Goal: Task Accomplishment & Management: Use online tool/utility

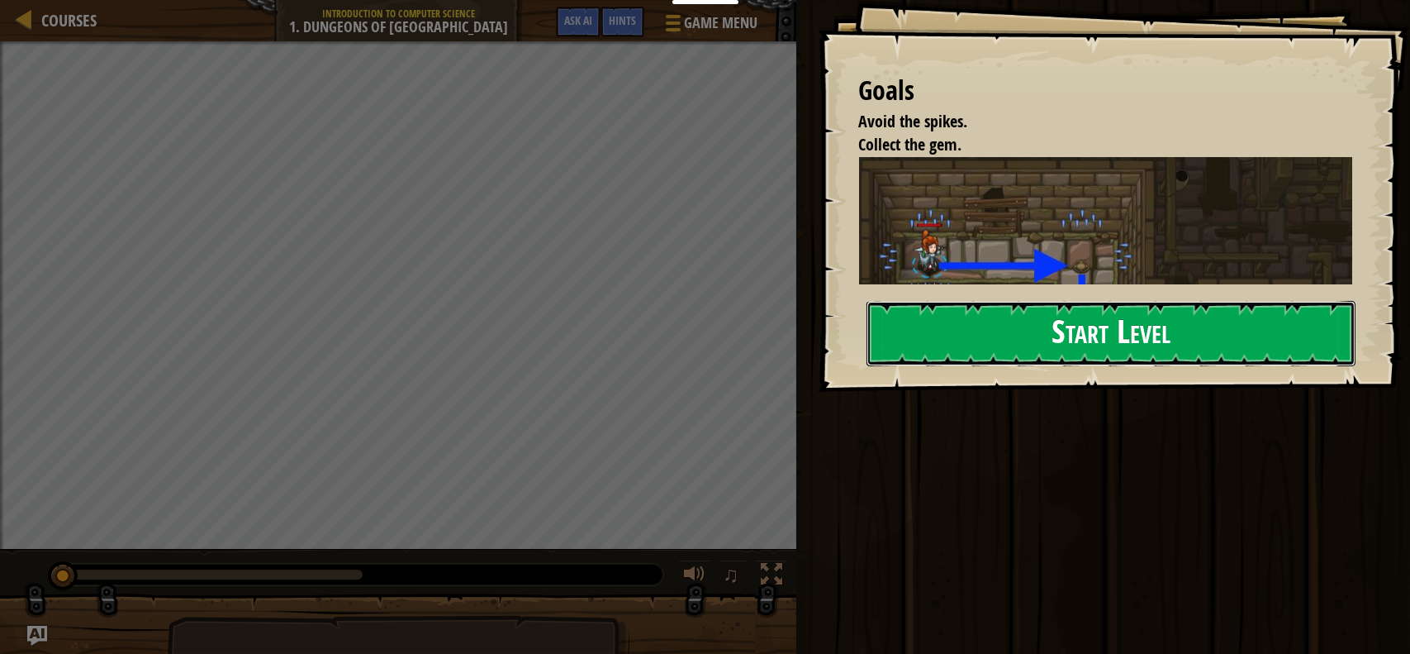
click at [1102, 331] on button "Start Level" at bounding box center [1112, 333] width 490 height 65
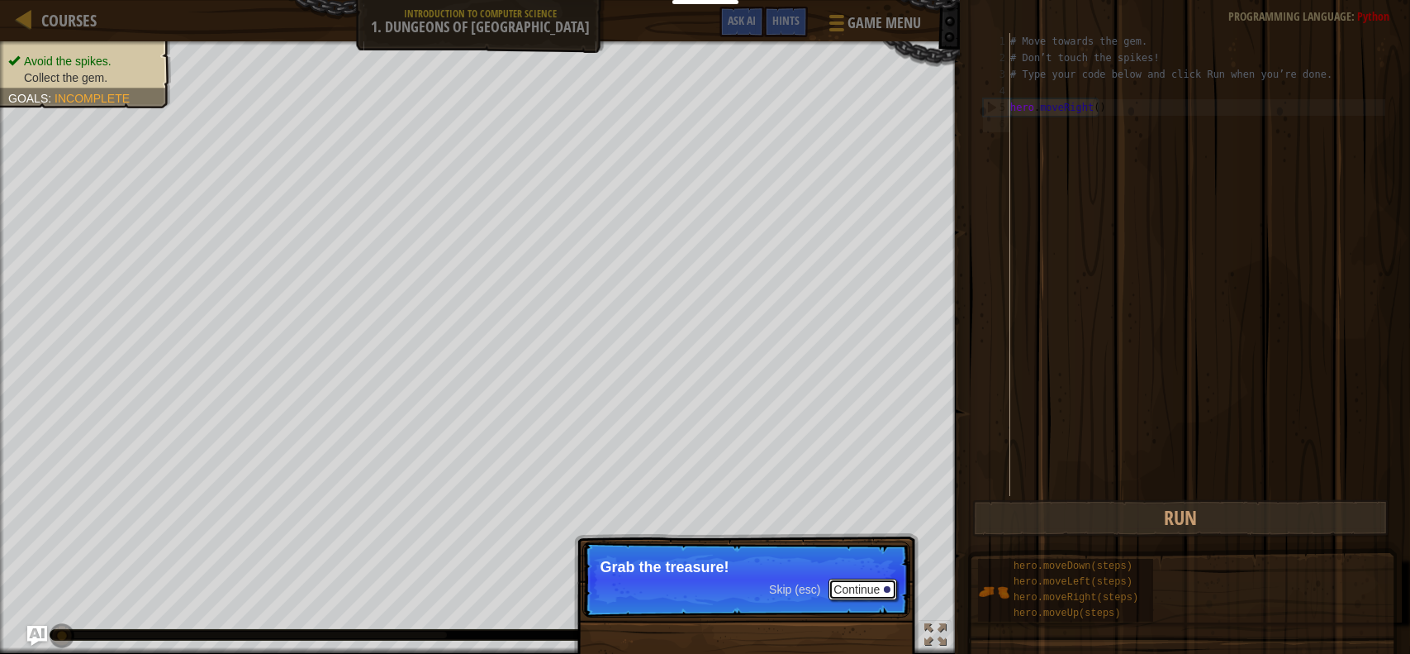
click at [866, 585] on button "Continue" at bounding box center [863, 588] width 69 height 21
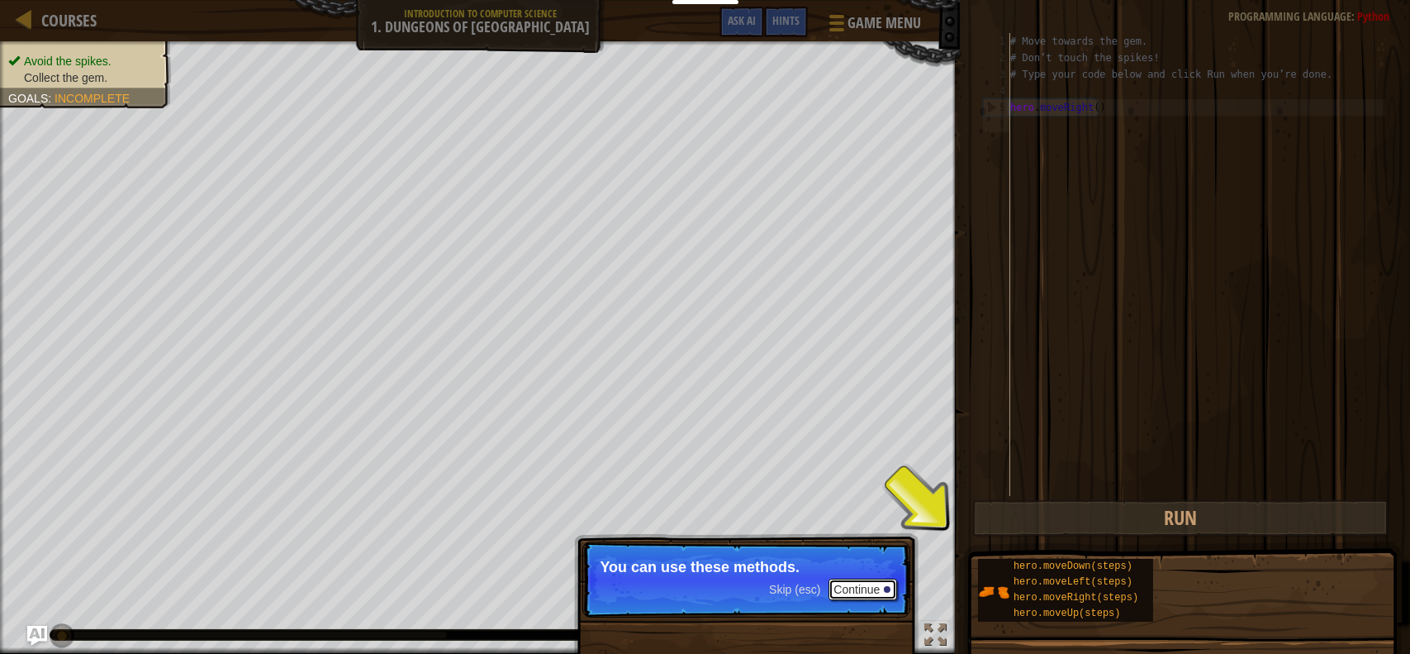
click at [865, 590] on button "Continue" at bounding box center [863, 588] width 69 height 21
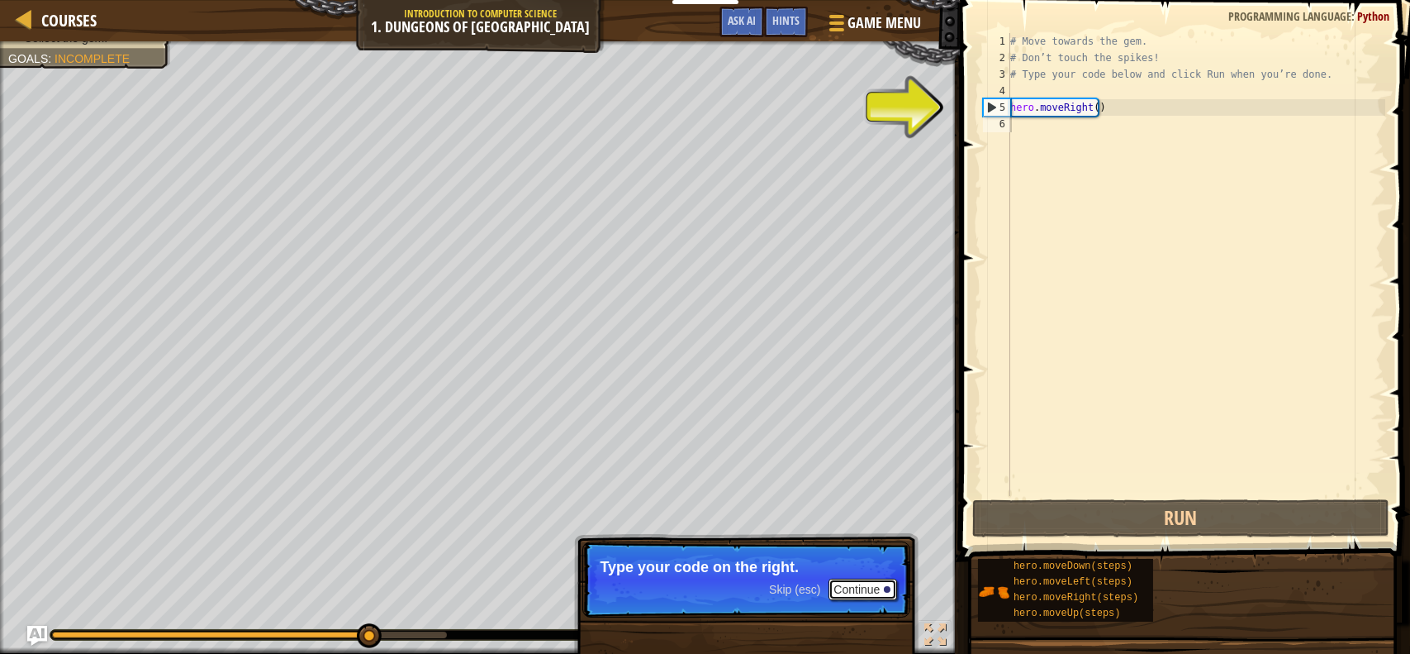
click at [859, 587] on button "Continue" at bounding box center [863, 588] width 69 height 21
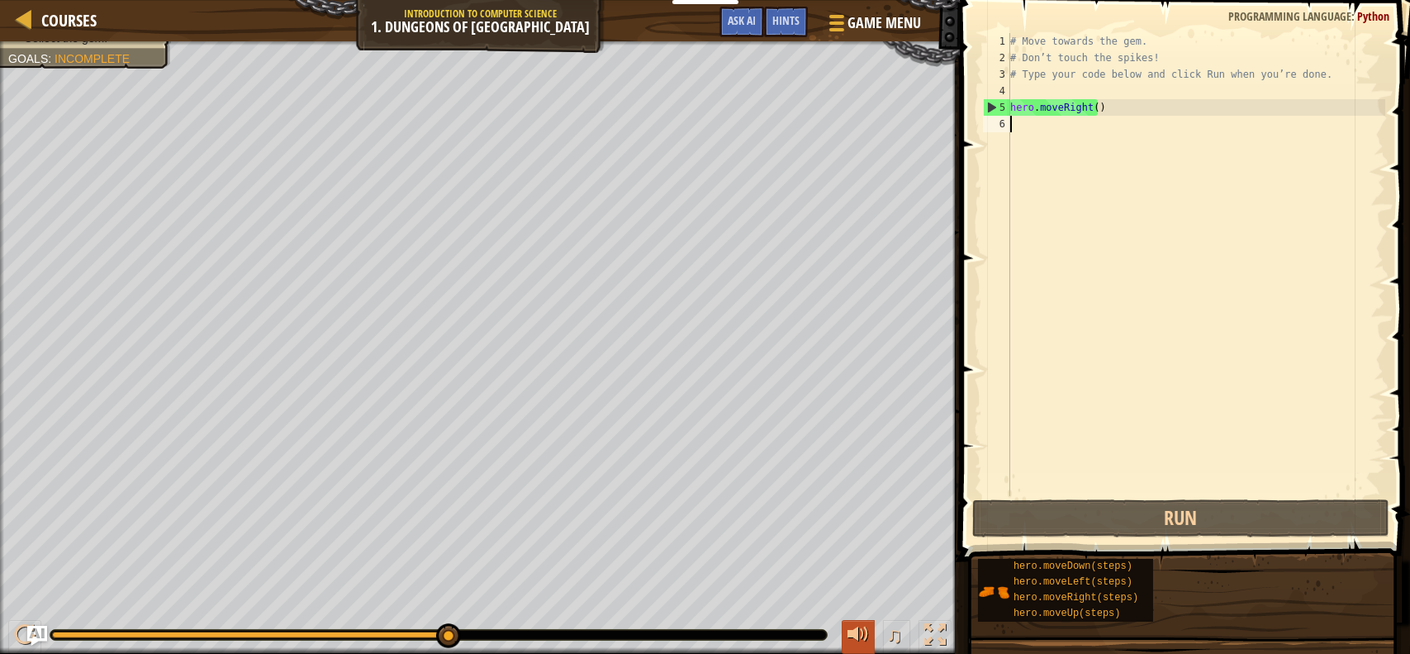
click at [854, 633] on div at bounding box center [858, 634] width 21 height 21
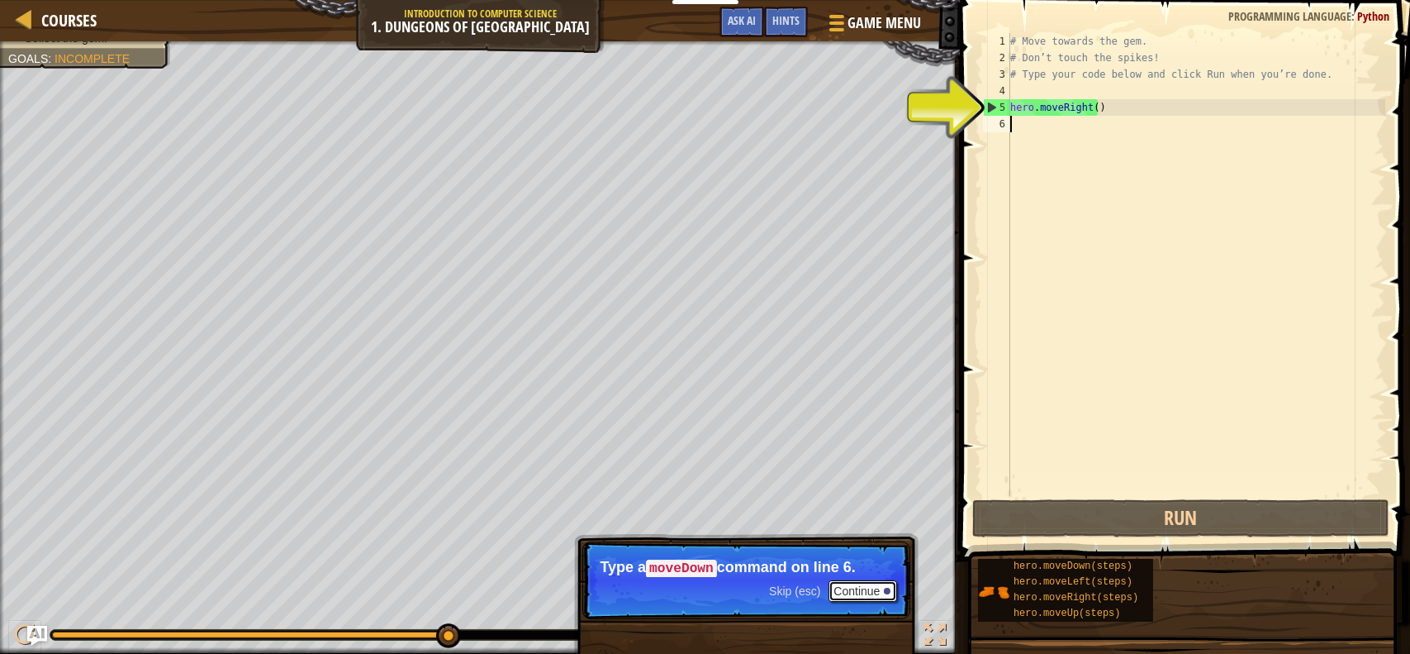
click at [838, 585] on button "Continue" at bounding box center [863, 590] width 69 height 21
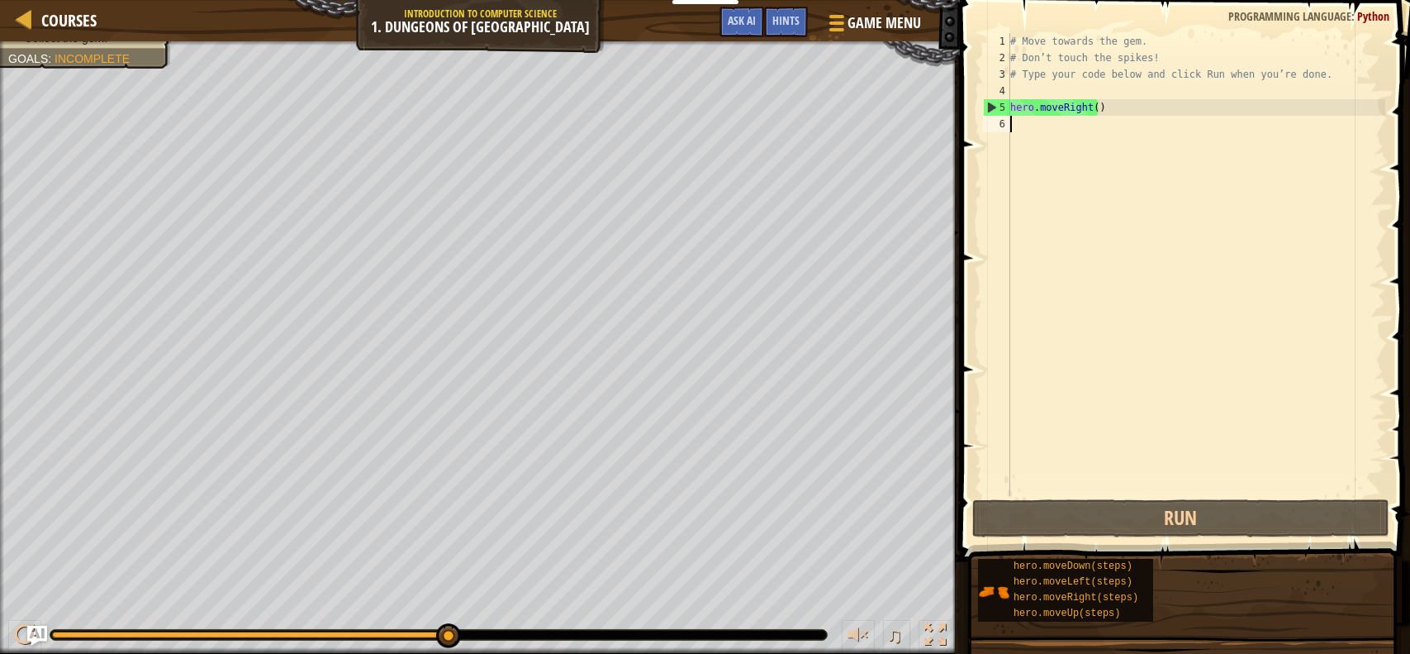
click at [1028, 129] on div "# Move towards the gem. # Don’t touch the spikes! # Type your code below and cl…" at bounding box center [1196, 281] width 378 height 496
type textarea "do"
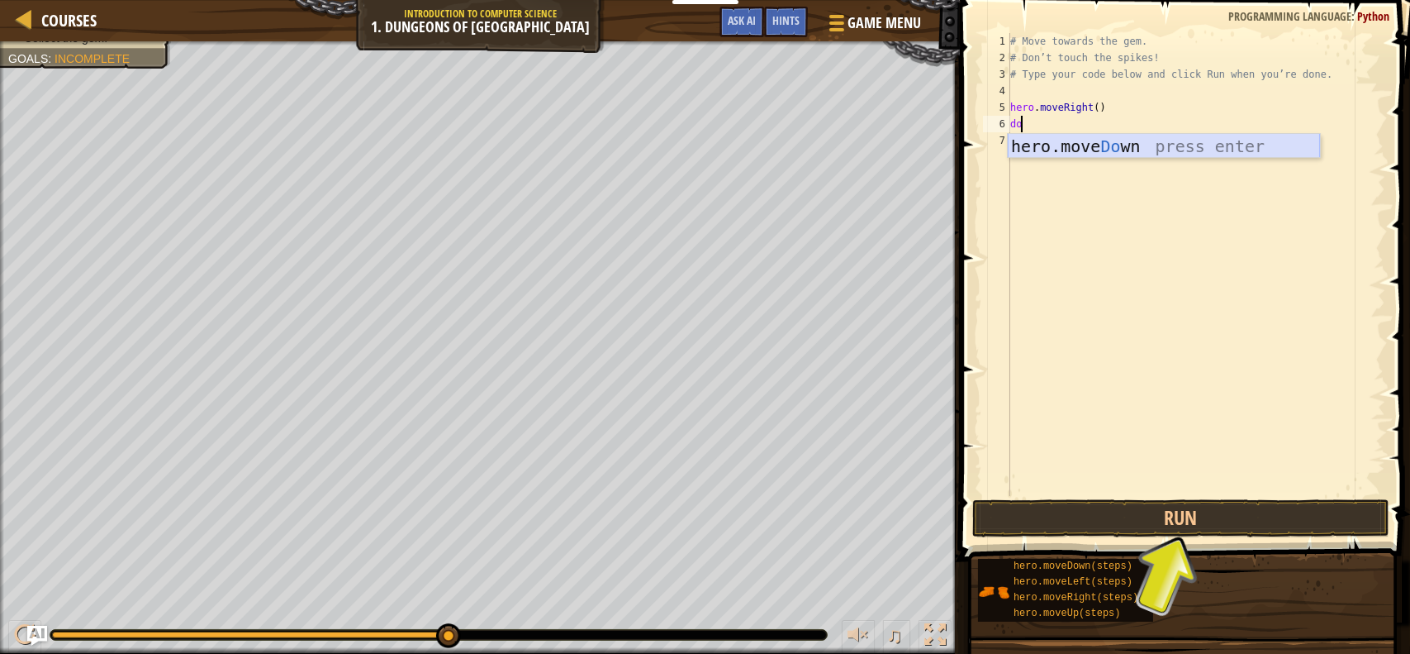
click at [1073, 146] on div "hero.move Do wn press enter" at bounding box center [1164, 171] width 312 height 74
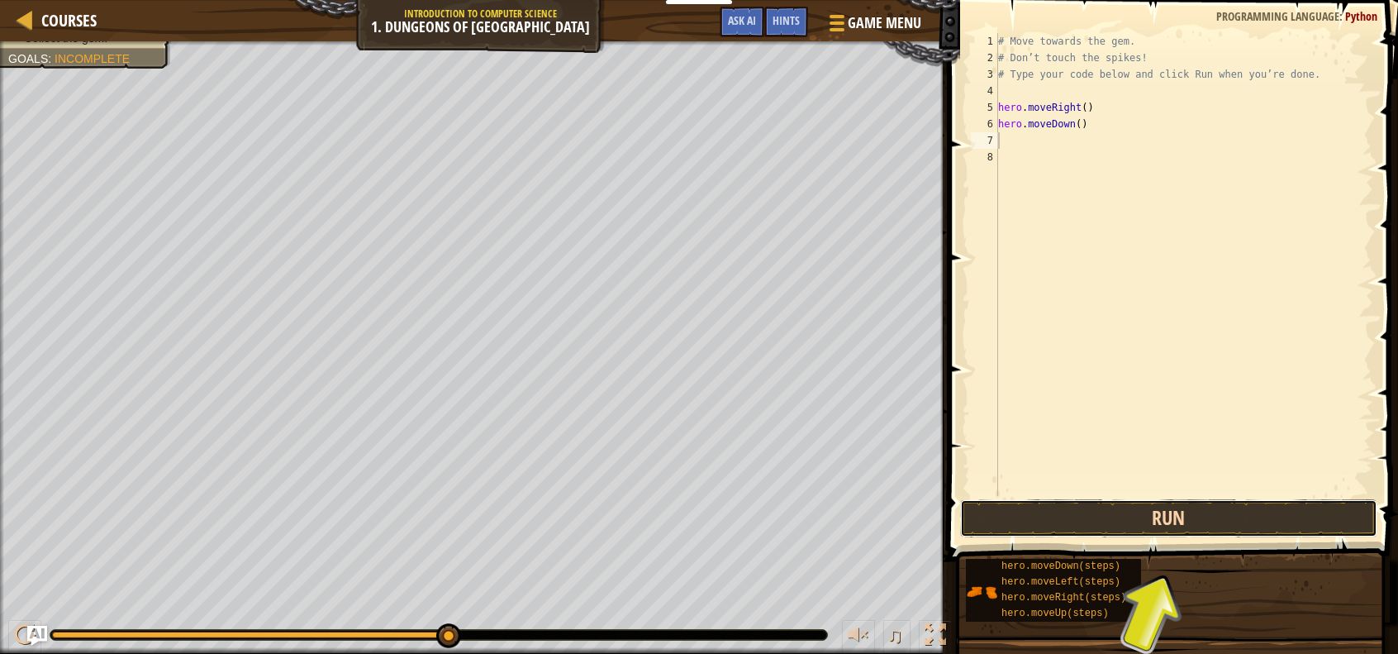
click at [1187, 520] on button "Run" at bounding box center [1168, 518] width 417 height 38
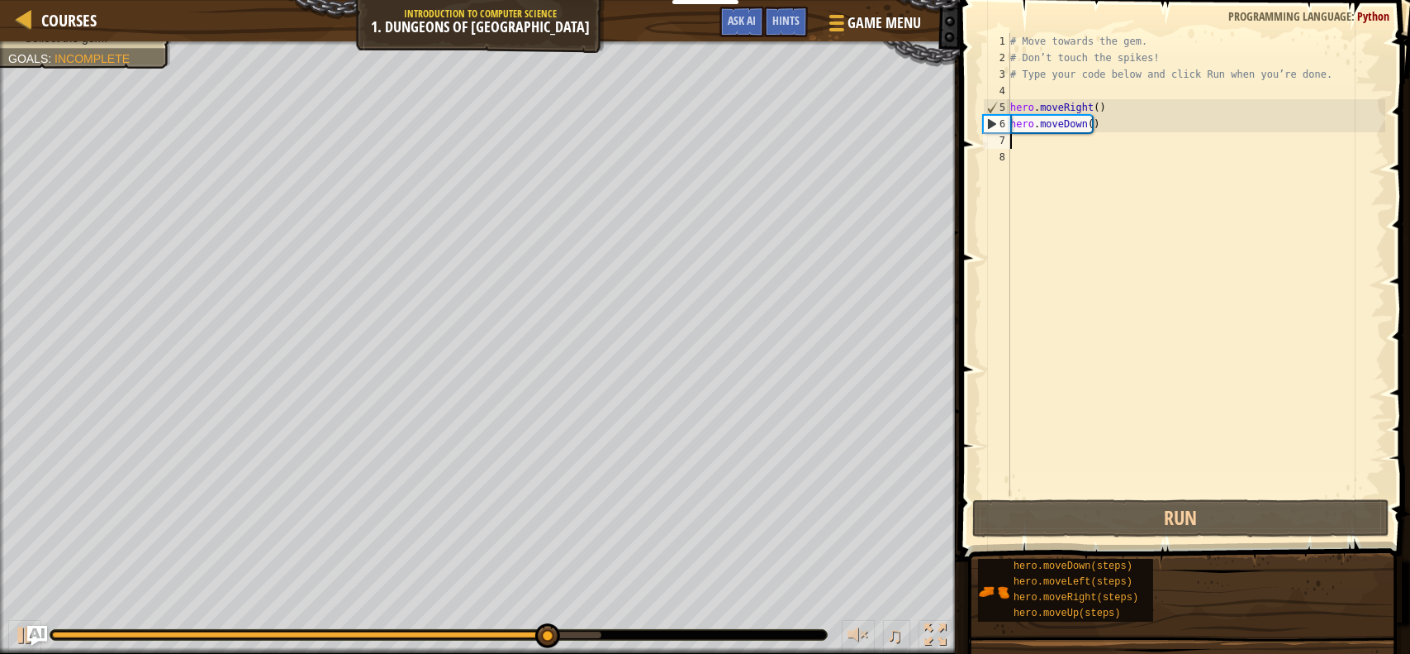
click at [1041, 145] on div "# Move towards the gem. # Don’t touch the spikes! # Type your code below and cl…" at bounding box center [1196, 281] width 378 height 496
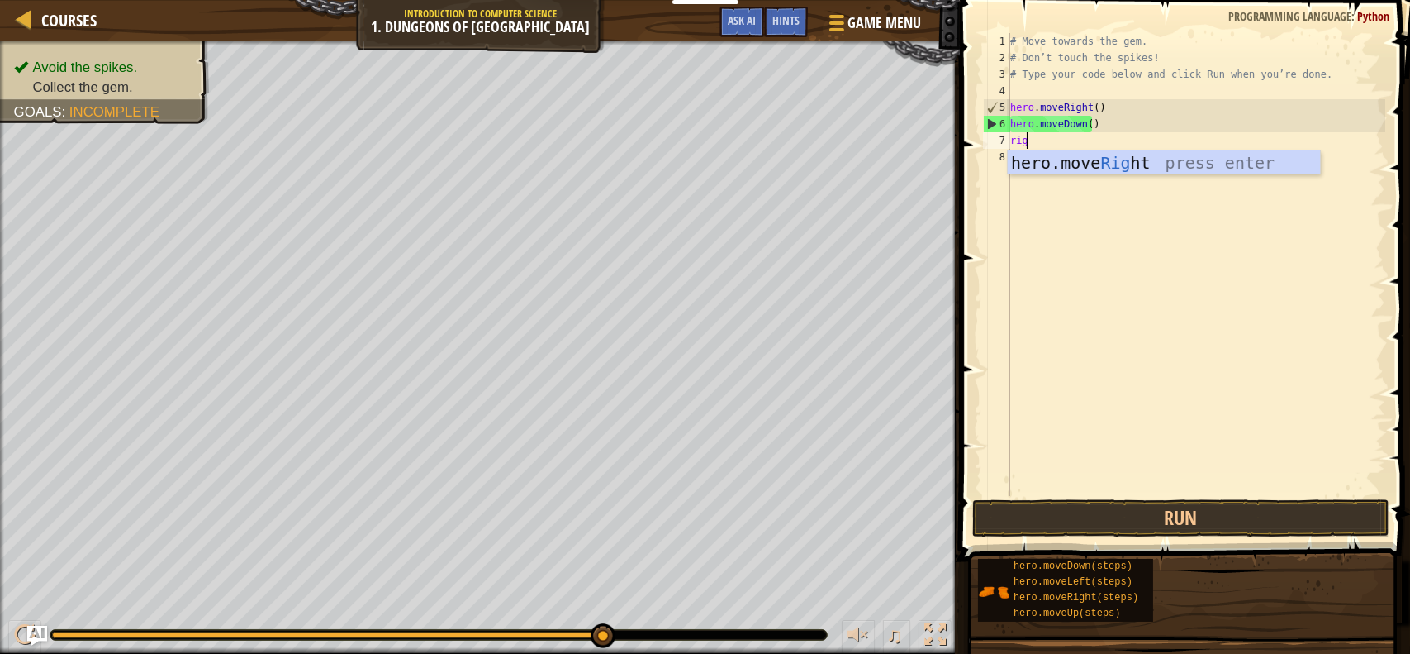
type textarea "right"
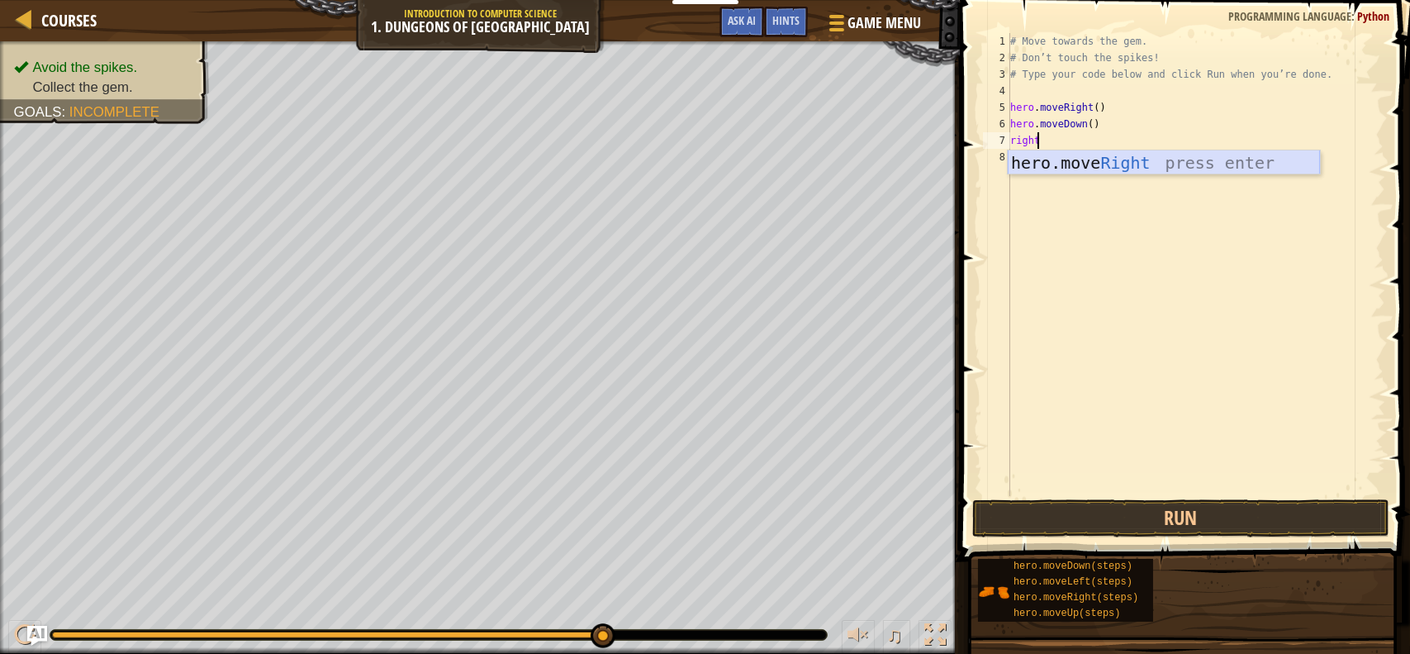
click at [1154, 164] on div "hero.move Right press enter" at bounding box center [1164, 187] width 312 height 74
click at [1014, 139] on div "# Move towards the gem. # Don’t touch the spikes! # Type your code below and cl…" at bounding box center [1196, 281] width 378 height 496
type textarea "hero.moveRight()"
click at [1156, 181] on div "# Move towards the gem. # Don’t touch the spikes! # Type your code below and cl…" at bounding box center [1196, 281] width 378 height 496
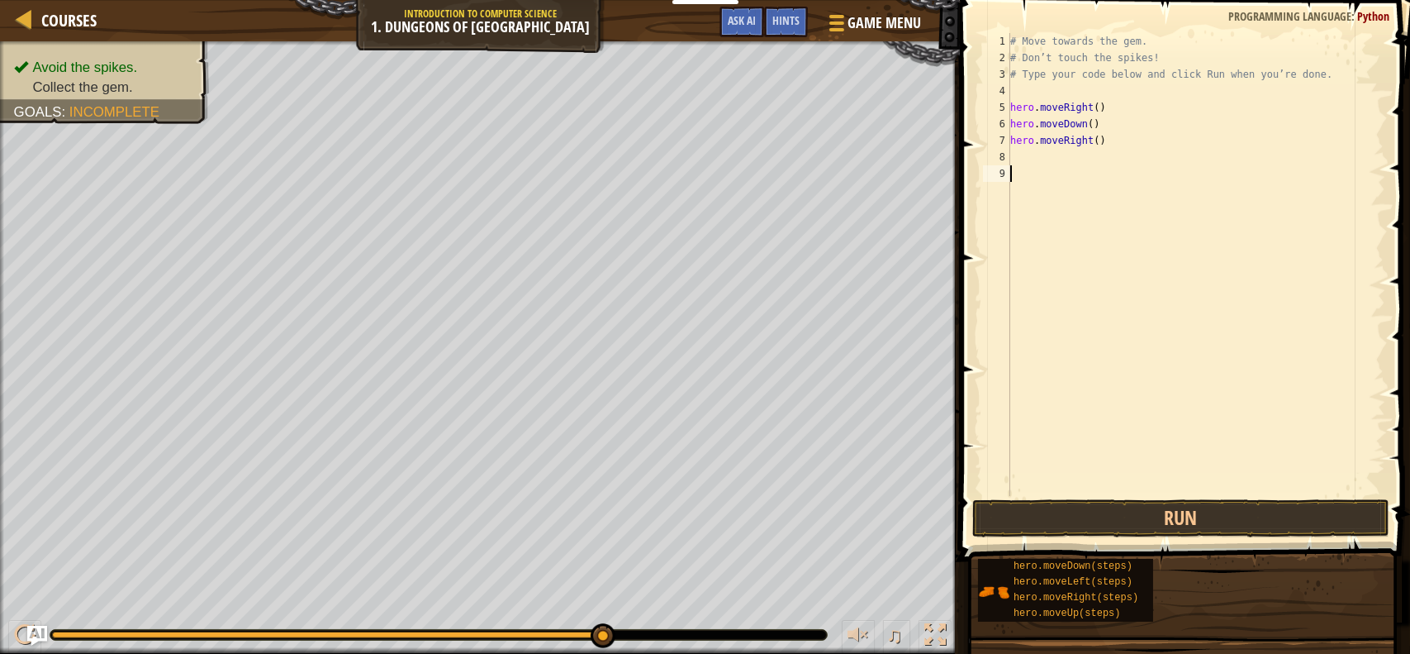
drag, startPoint x: 1014, startPoint y: 137, endPoint x: 1038, endPoint y: 143, distance: 24.7
click at [1015, 138] on div "# Move towards the gem. # Don’t touch the spikes! # Type your code below and cl…" at bounding box center [1196, 281] width 378 height 496
click at [1014, 140] on div "# Move towards the gem. # Don’t touch the spikes! # Type your code below and cl…" at bounding box center [1196, 281] width 378 height 496
click at [1013, 135] on div "# Move towards the gem. # Don’t touch the spikes! # Type your code below and cl…" at bounding box center [1196, 281] width 378 height 496
click at [1012, 135] on div "# Move towards the gem. # Don’t touch the spikes! # Type your code below and cl…" at bounding box center [1196, 281] width 378 height 496
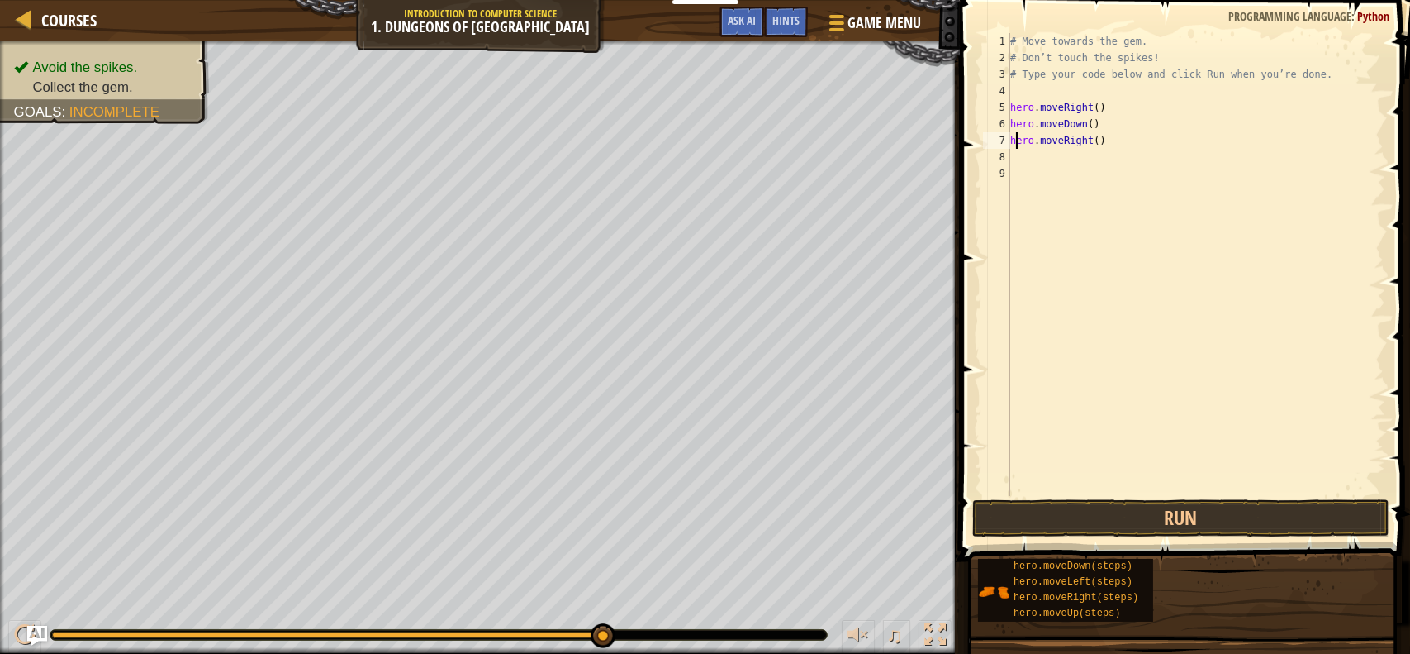
click at [1016, 141] on div "# Move towards the gem. # Don’t touch the spikes! # Type your code below and cl…" at bounding box center [1196, 281] width 378 height 496
type textarea "Hero.moveRight()"
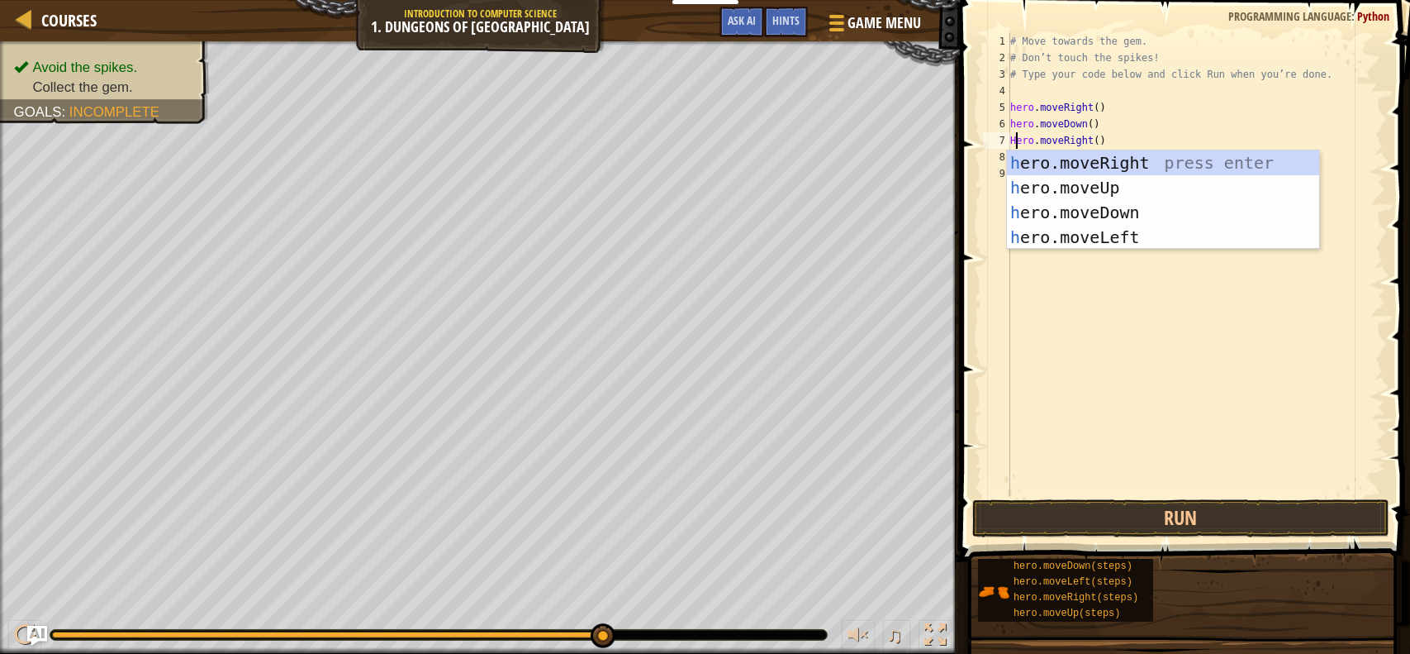
click at [1135, 299] on div "# Move towards the gem. # Don’t touch the spikes! # Type your code below and cl…" at bounding box center [1196, 281] width 378 height 496
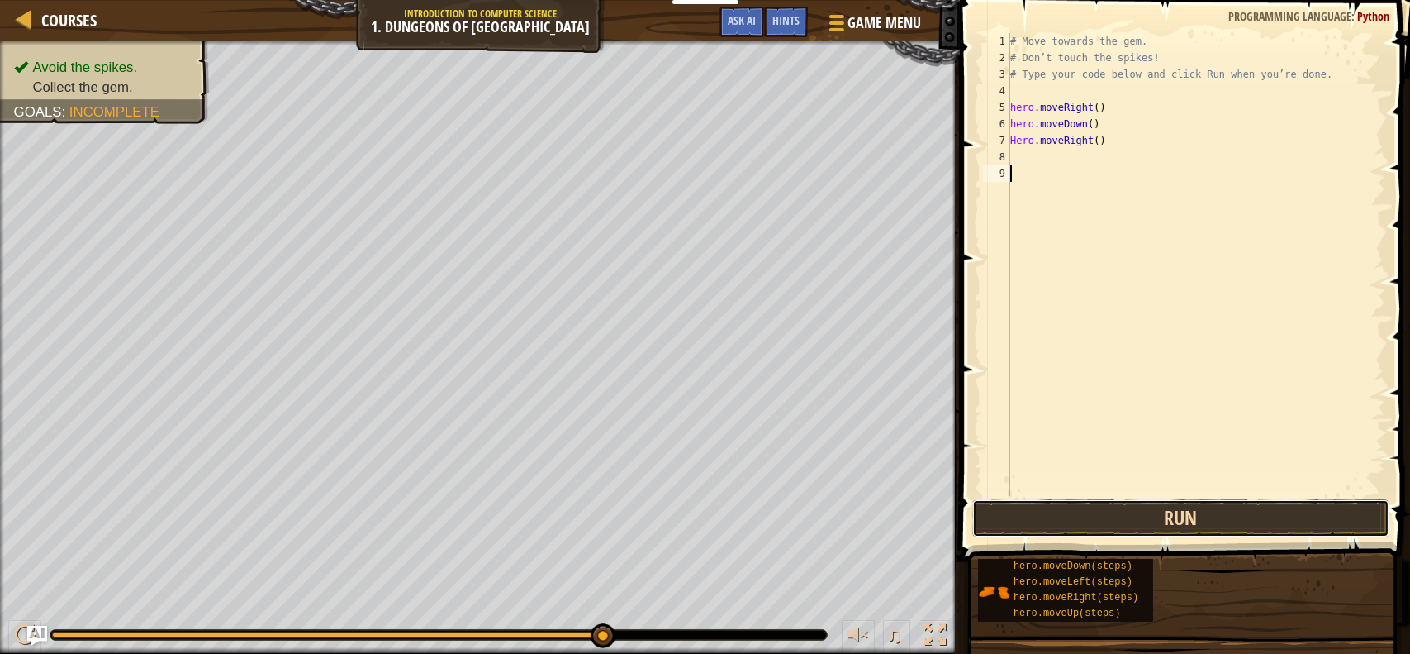
click at [1202, 521] on button "Run" at bounding box center [1181, 518] width 417 height 38
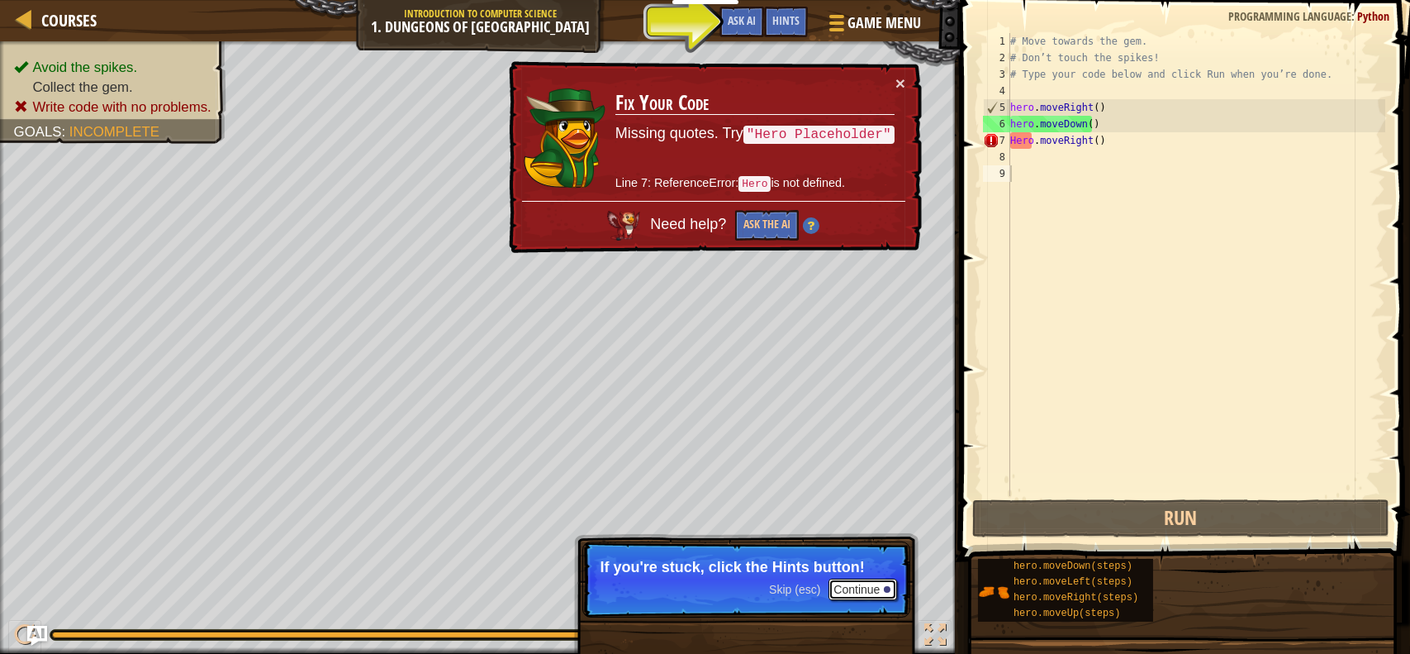
click at [852, 590] on button "Continue" at bounding box center [863, 588] width 69 height 21
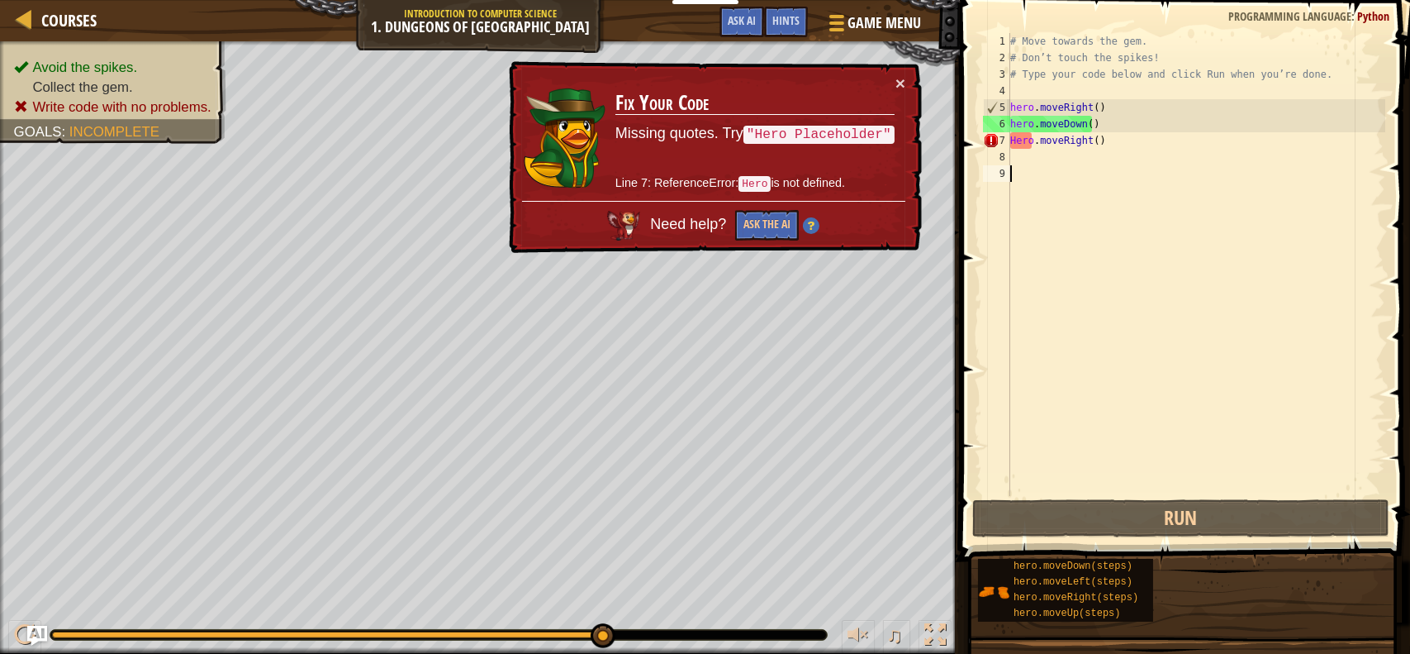
click at [1048, 145] on div "# Move towards the gem. # Don’t touch the spikes! # Type your code below and cl…" at bounding box center [1196, 281] width 378 height 496
drag, startPoint x: 1022, startPoint y: 144, endPoint x: 1085, endPoint y: 168, distance: 67.2
click at [1021, 144] on div "# Move towards the gem. # Don’t touch the spikes! # Type your code below and cl…" at bounding box center [1196, 281] width 378 height 496
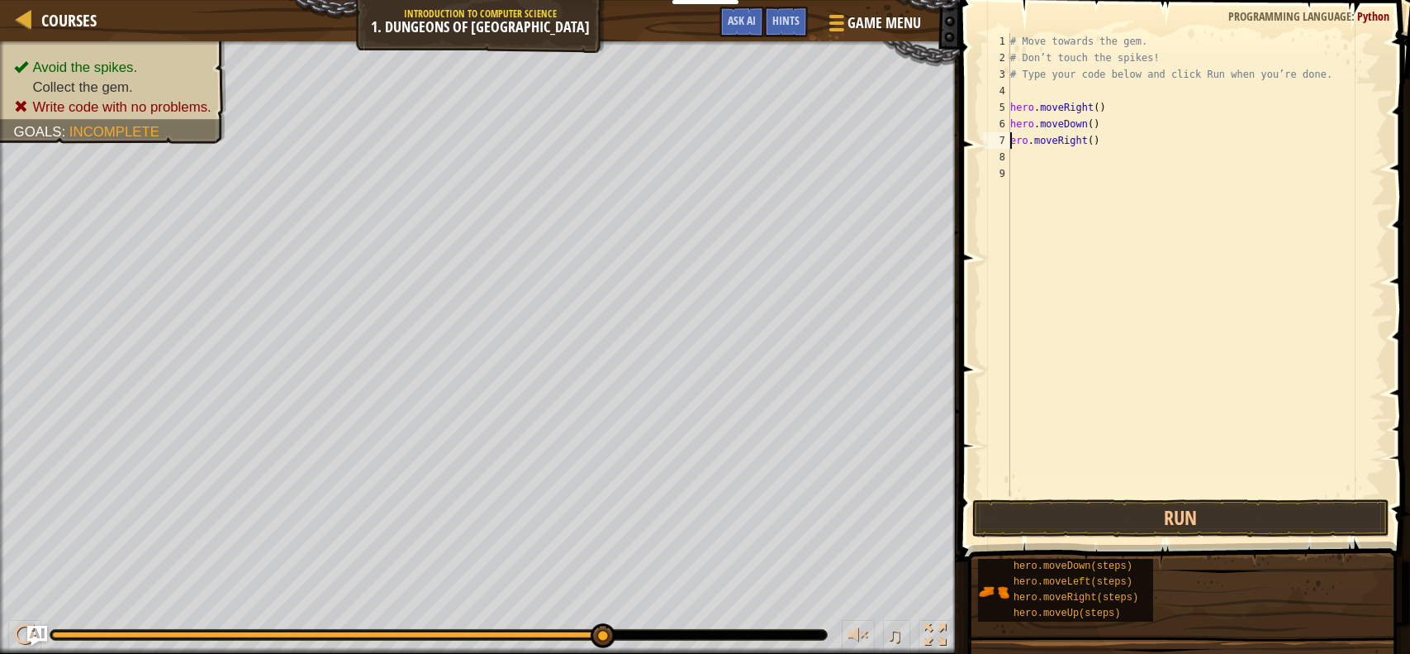
type textarea "Hero.moveRight()"
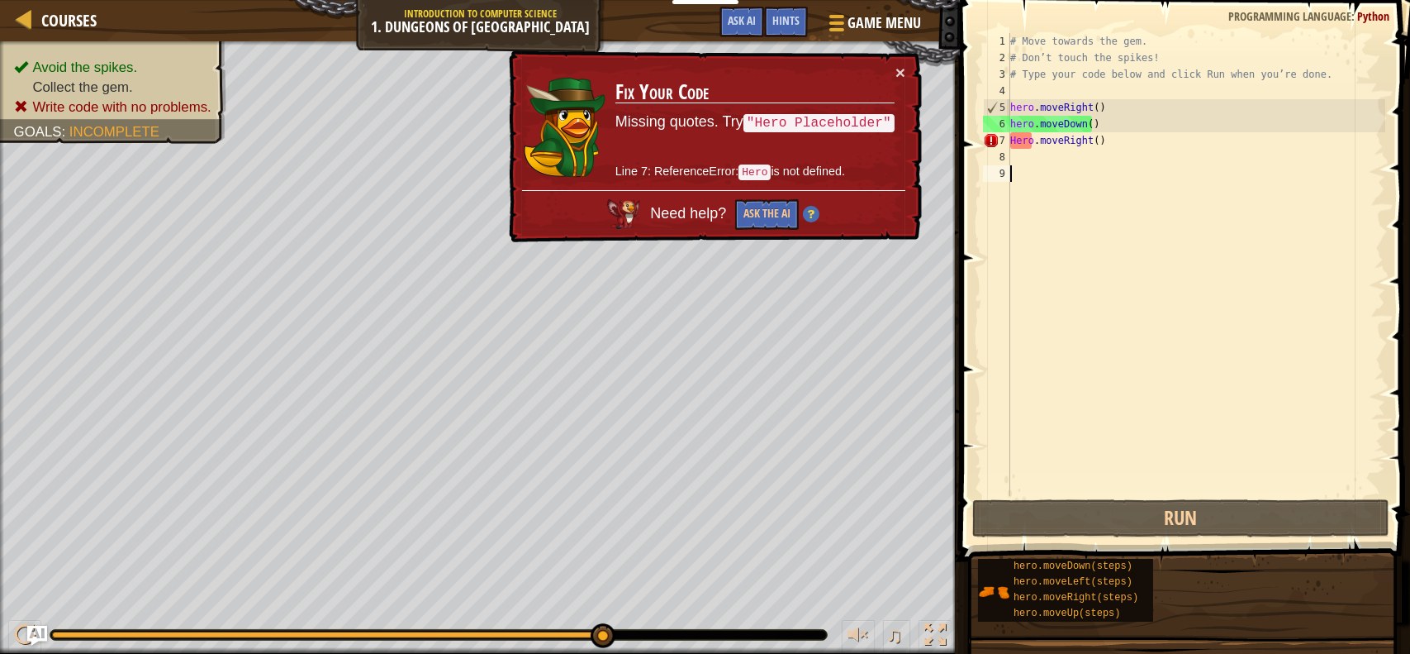
click at [1256, 335] on div "# Move towards the gem. # Don’t touch the spikes! # Type your code below and cl…" at bounding box center [1196, 281] width 378 height 496
click at [1284, 319] on div "# Move towards the gem. # Don’t touch the spikes! # Type your code below and cl…" at bounding box center [1196, 281] width 378 height 496
click at [1022, 139] on div "# Move towards the gem. # Don’t touch the spikes! # Type your code below and cl…" at bounding box center [1196, 281] width 378 height 496
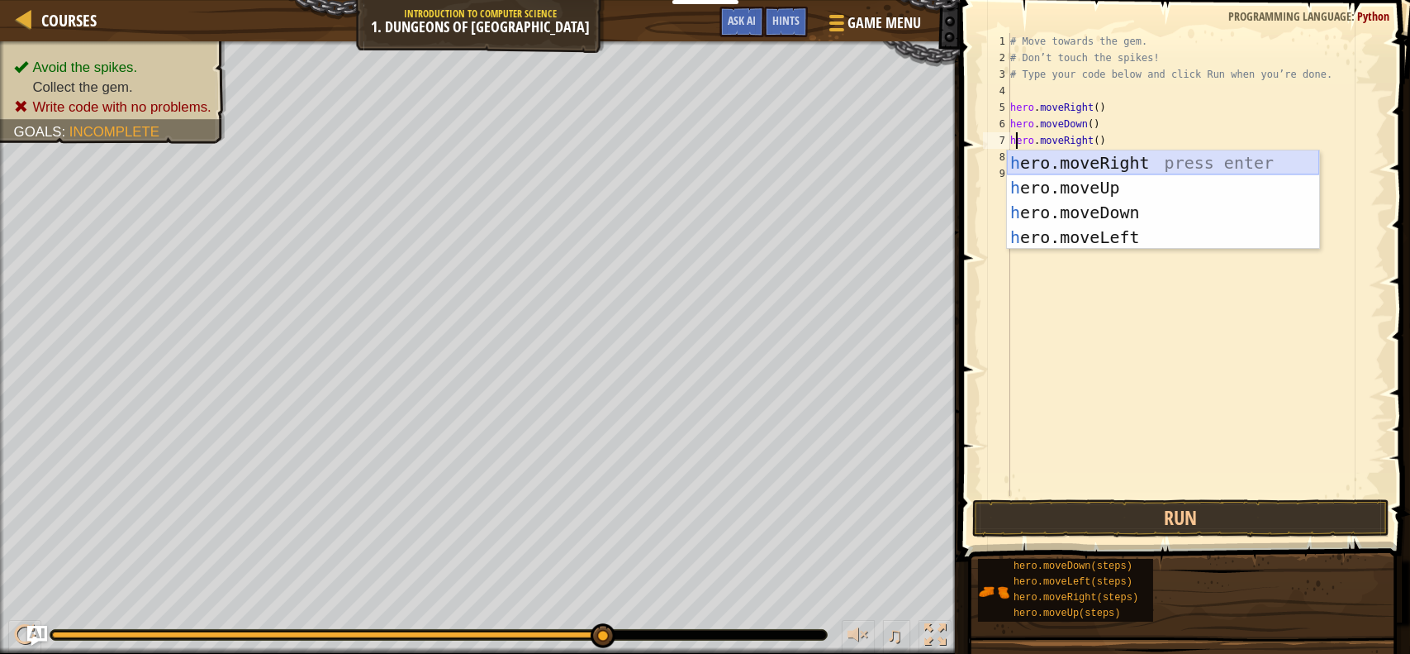
click at [1135, 164] on div "h ero.moveRight press enter h ero.moveUp press enter h ero.moveDown press enter…" at bounding box center [1163, 224] width 312 height 149
type textarea "hero.moveRight()"
click at [1113, 168] on div "hero .moveRight press enter hero .moveUp press enter hero .moveDown press enter…" at bounding box center [1163, 224] width 312 height 149
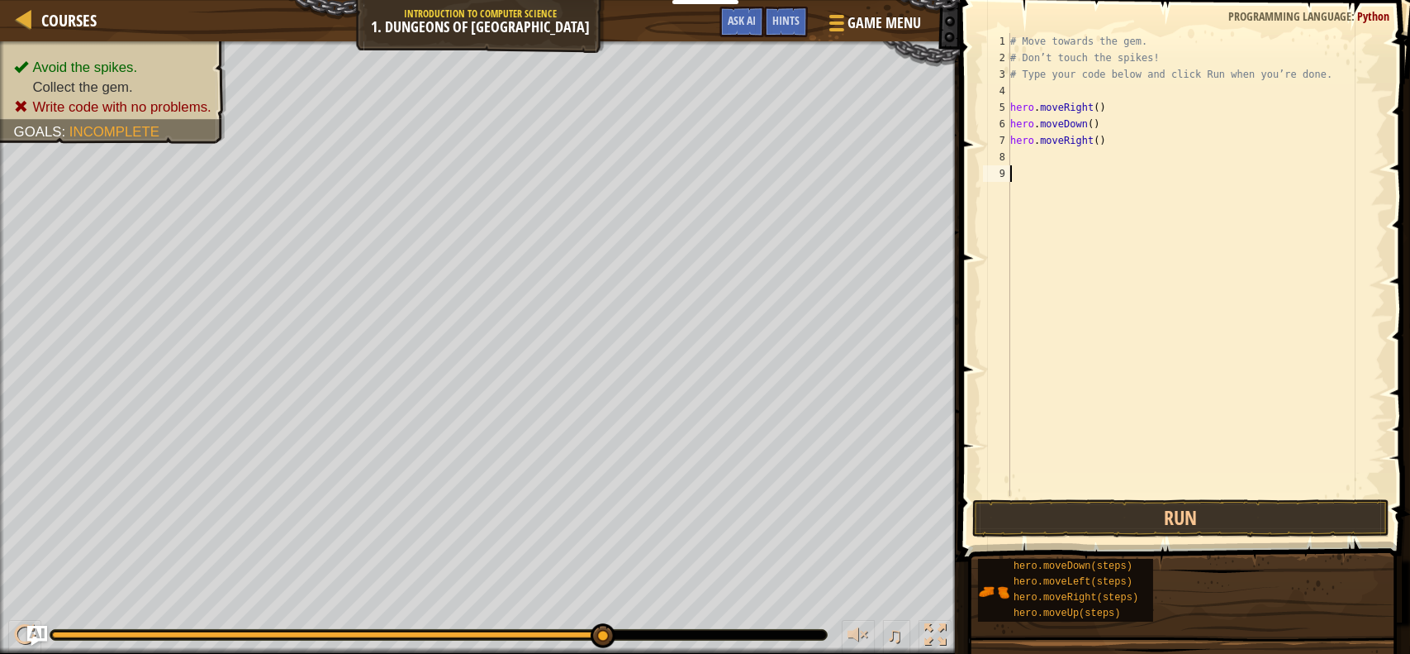
click at [1125, 227] on div "# Move towards the gem. # Don’t touch the spikes! # Type your code below and cl…" at bounding box center [1196, 281] width 378 height 496
click at [1203, 522] on button "Run" at bounding box center [1181, 518] width 417 height 38
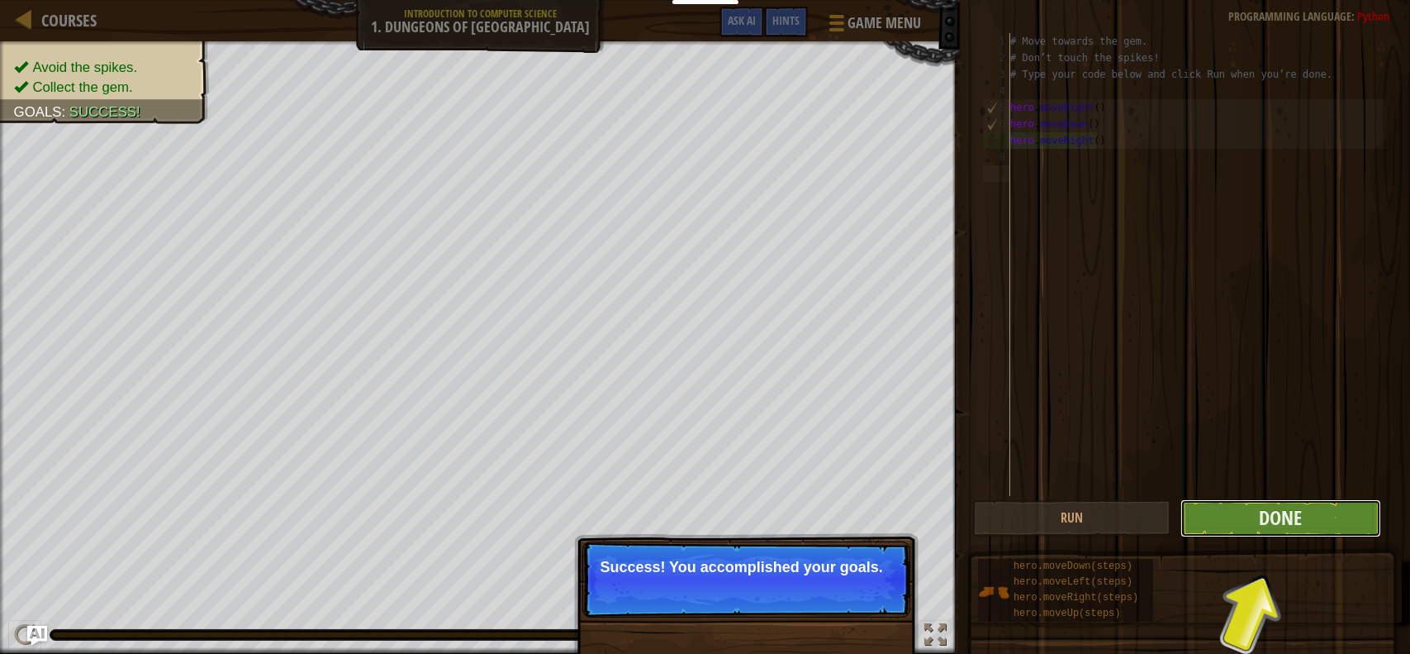
click at [1226, 510] on button "Done" at bounding box center [1281, 518] width 200 height 38
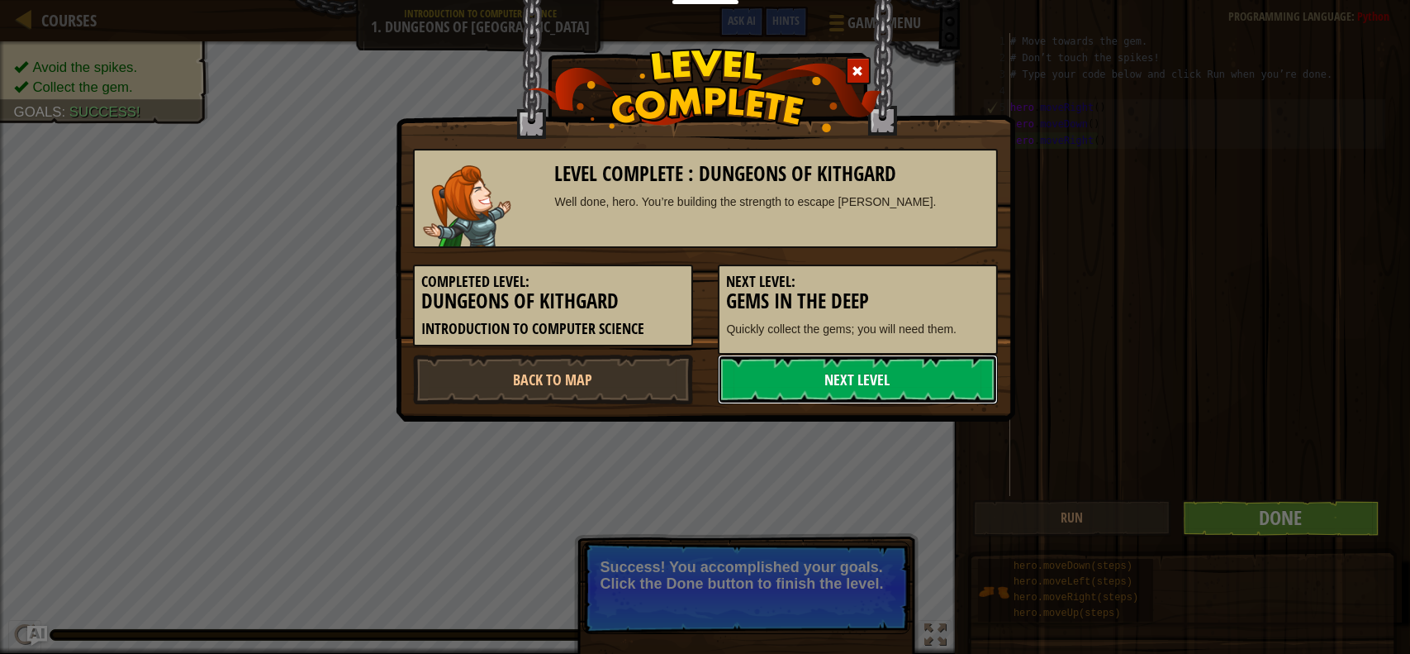
click at [837, 372] on link "Next Level" at bounding box center [858, 379] width 280 height 50
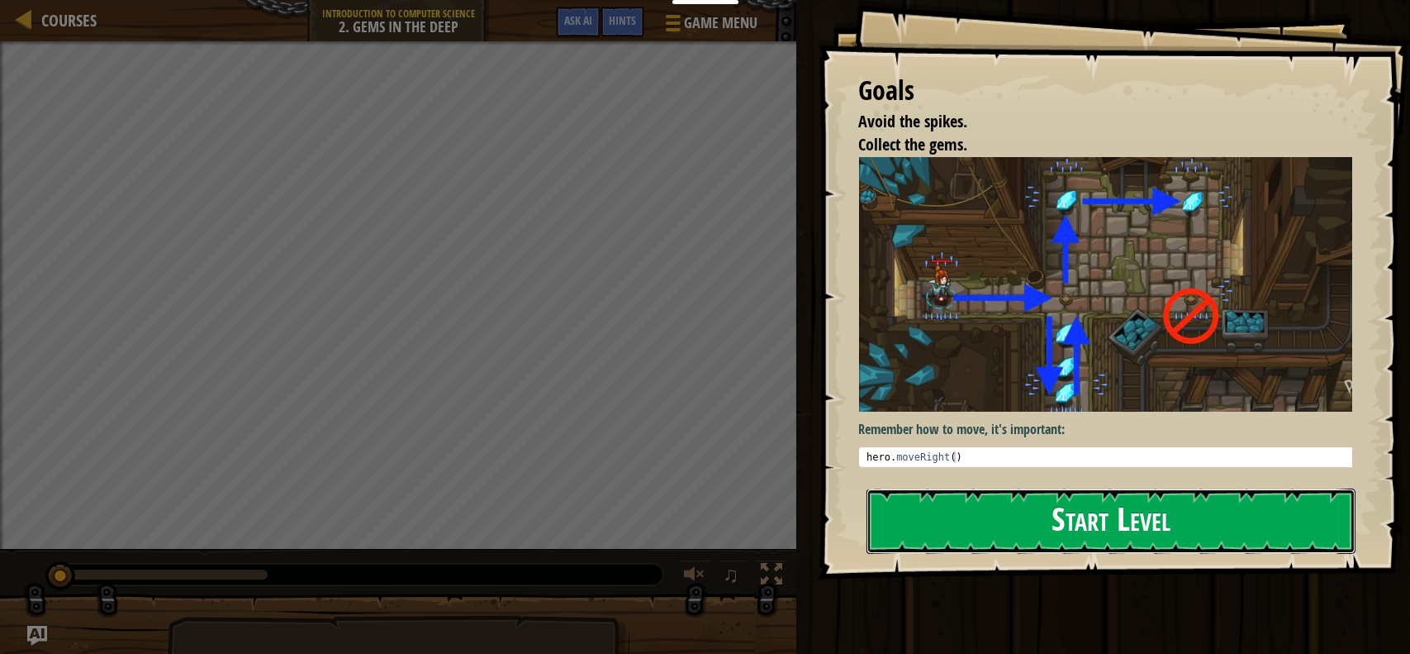
click at [1058, 531] on button "Start Level" at bounding box center [1112, 520] width 490 height 65
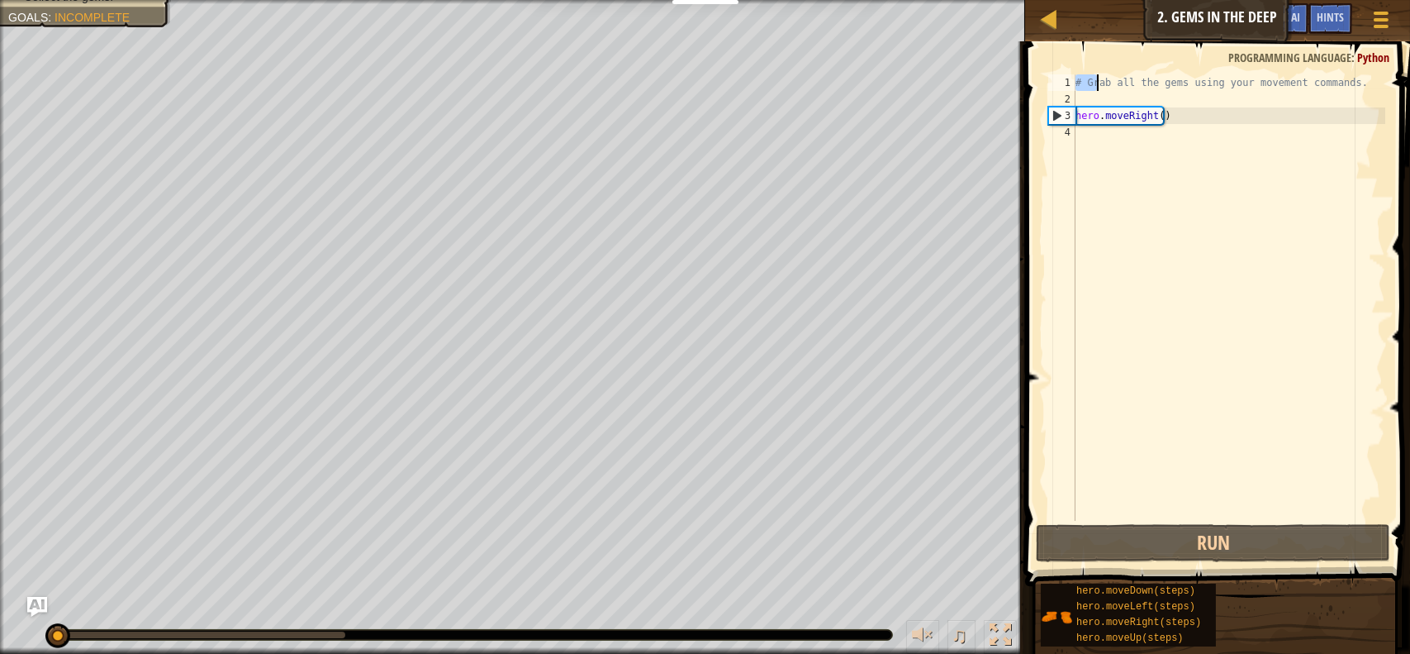
drag, startPoint x: 1077, startPoint y: 83, endPoint x: 1104, endPoint y: 84, distance: 26.5
click at [1104, 84] on div "# Grab all the gems using your movement commands. hero . moveRight ( )" at bounding box center [1229, 313] width 313 height 479
click at [1077, 88] on div "# Grab all the gems using your movement commands. hero . moveRight ( )" at bounding box center [1229, 297] width 313 height 446
drag, startPoint x: 1081, startPoint y: 85, endPoint x: 1103, endPoint y: 82, distance: 22.6
click at [1103, 82] on div "# Grab all the gems using your movement commands. hero . moveRight ( )" at bounding box center [1229, 313] width 313 height 479
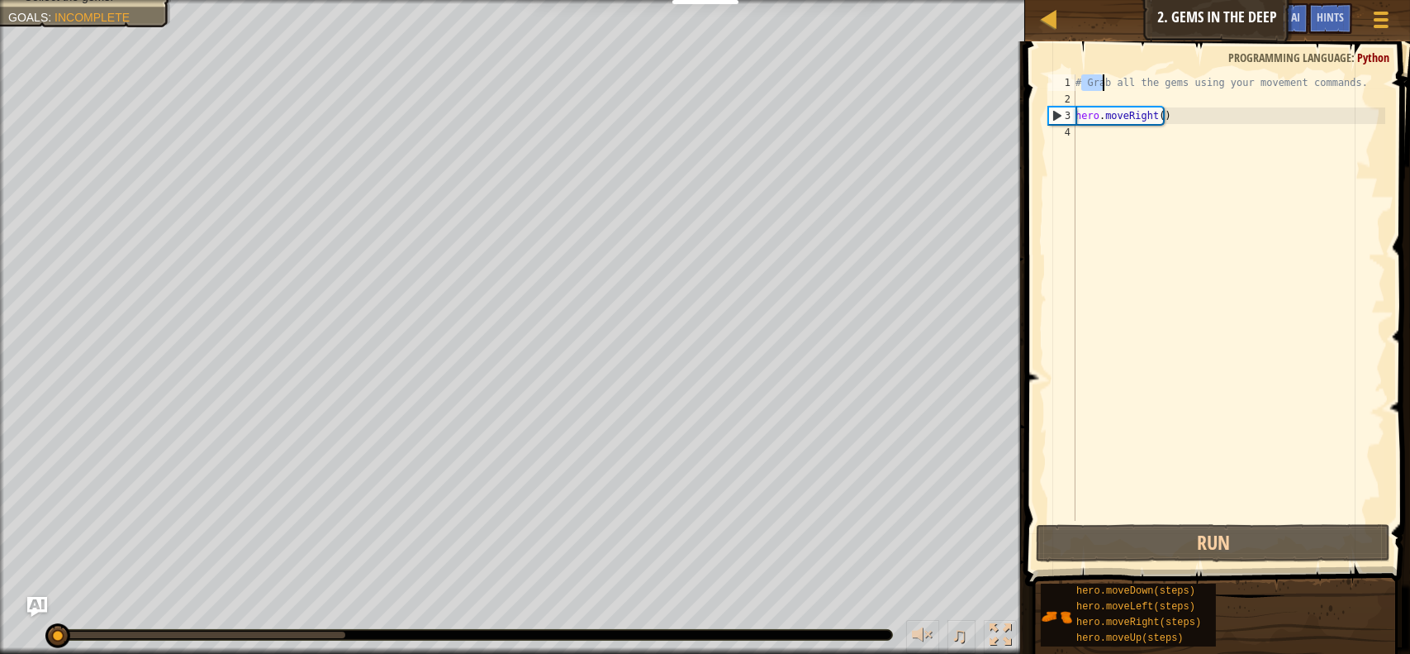
click at [1103, 83] on div "# Grab all the gems using your movement commands. hero . moveRight ( )" at bounding box center [1229, 297] width 313 height 446
drag, startPoint x: 1130, startPoint y: 83, endPoint x: 1311, endPoint y: 92, distance: 182.0
click at [1311, 92] on div "# Grab all the gems using your movement commands. hero . moveRight ( )" at bounding box center [1229, 313] width 313 height 479
drag, startPoint x: 1272, startPoint y: 80, endPoint x: 1251, endPoint y: 80, distance: 21.5
click at [1272, 80] on div "# Grab all the gems using your movement commands. hero . moveRight ( )" at bounding box center [1229, 297] width 313 height 446
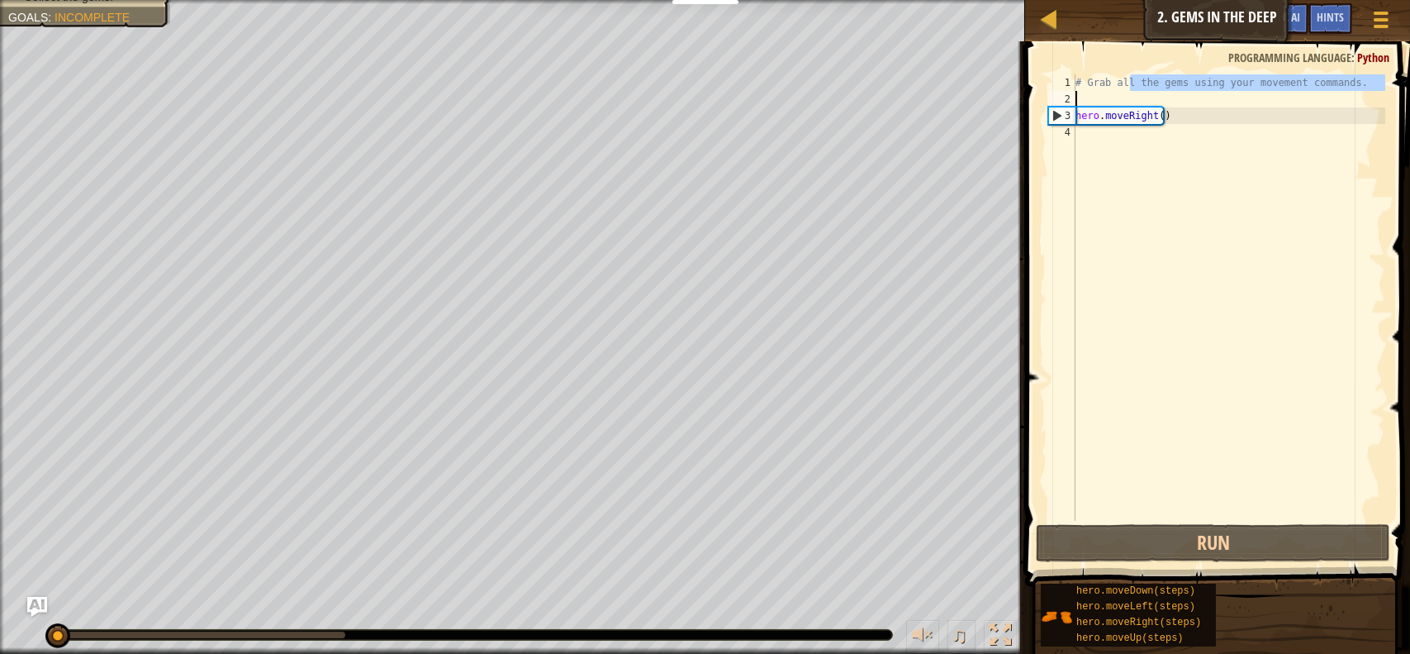
type textarea "# Grab all the gems using your movement commands."
click at [1201, 92] on div "# Grab all the gems using your movement commands. hero . moveRight ( )" at bounding box center [1229, 313] width 313 height 479
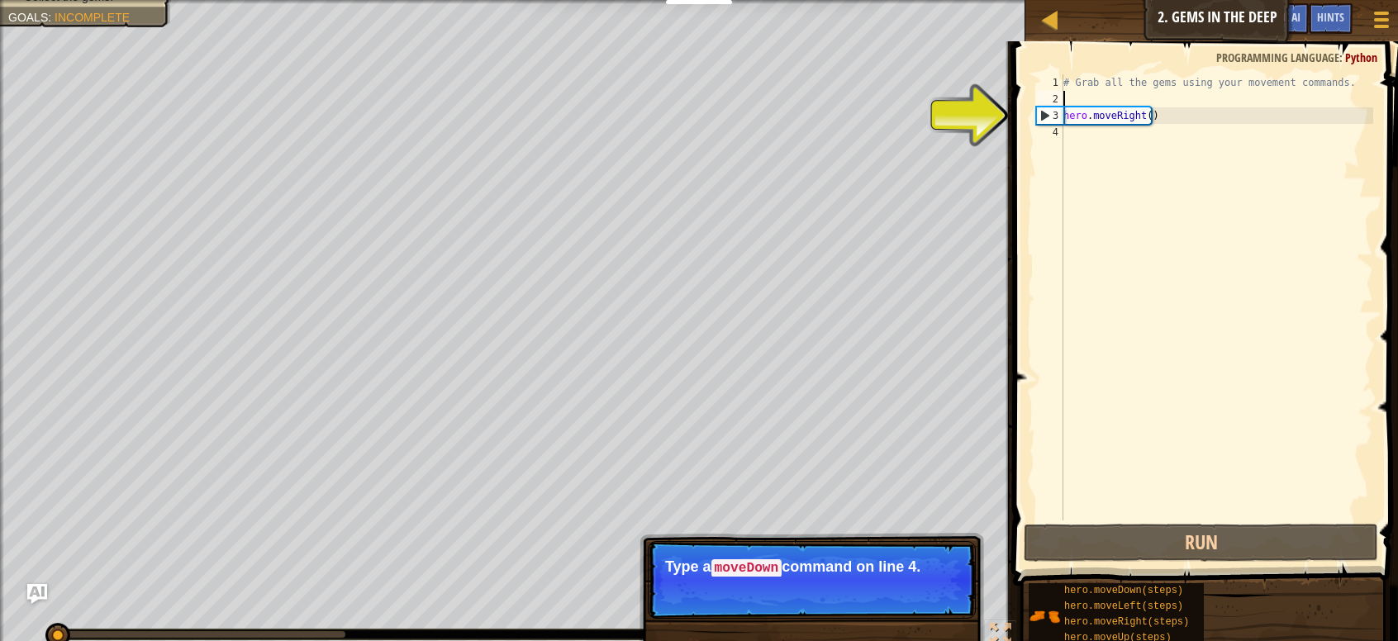
click at [1115, 141] on div "# Grab all the gems using your movement commands. hero . moveRight ( )" at bounding box center [1216, 313] width 313 height 479
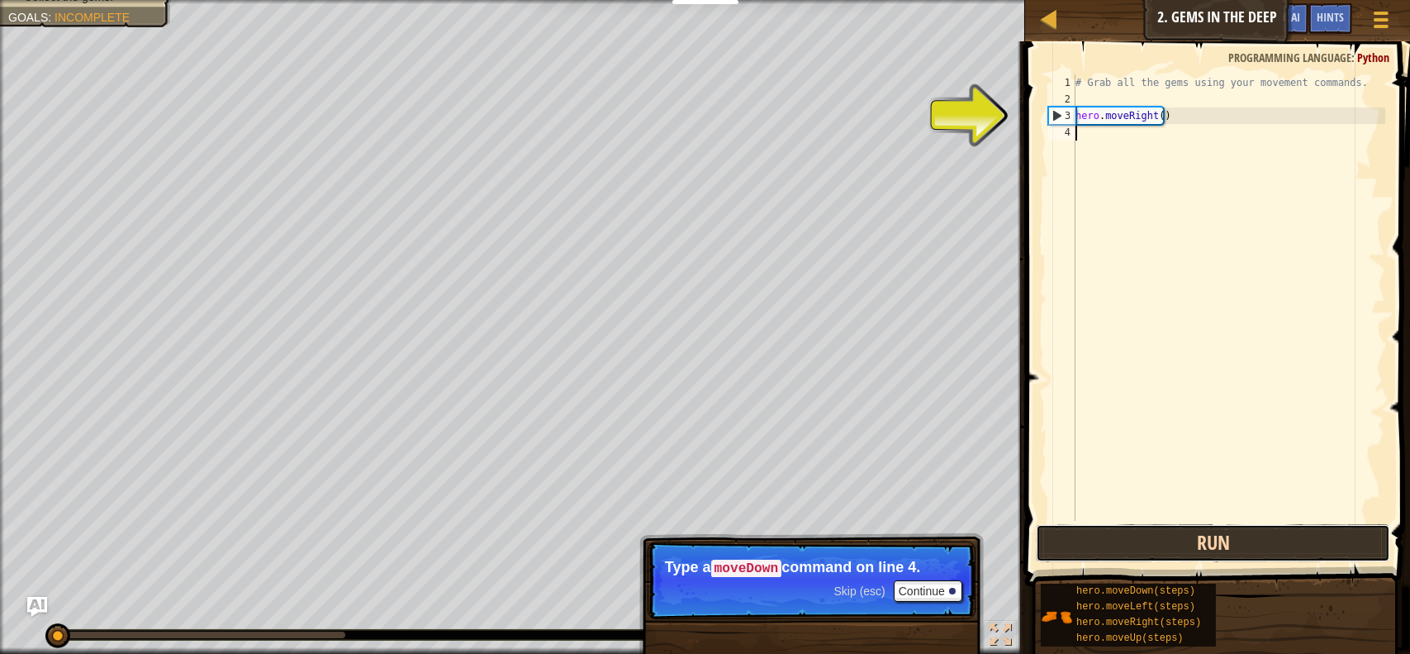
click at [1148, 541] on button "Run" at bounding box center [1213, 543] width 354 height 38
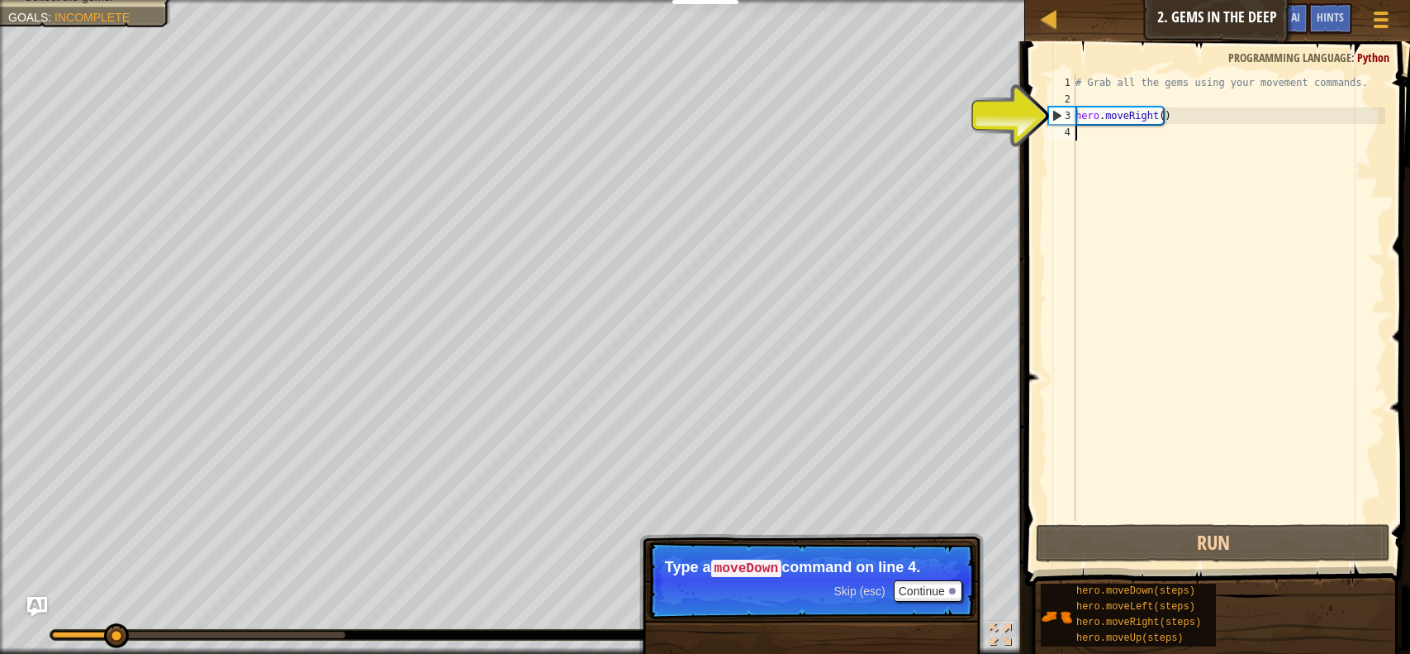
click at [1106, 138] on div "# Grab all the gems using your movement commands. hero . moveRight ( )" at bounding box center [1229, 313] width 313 height 479
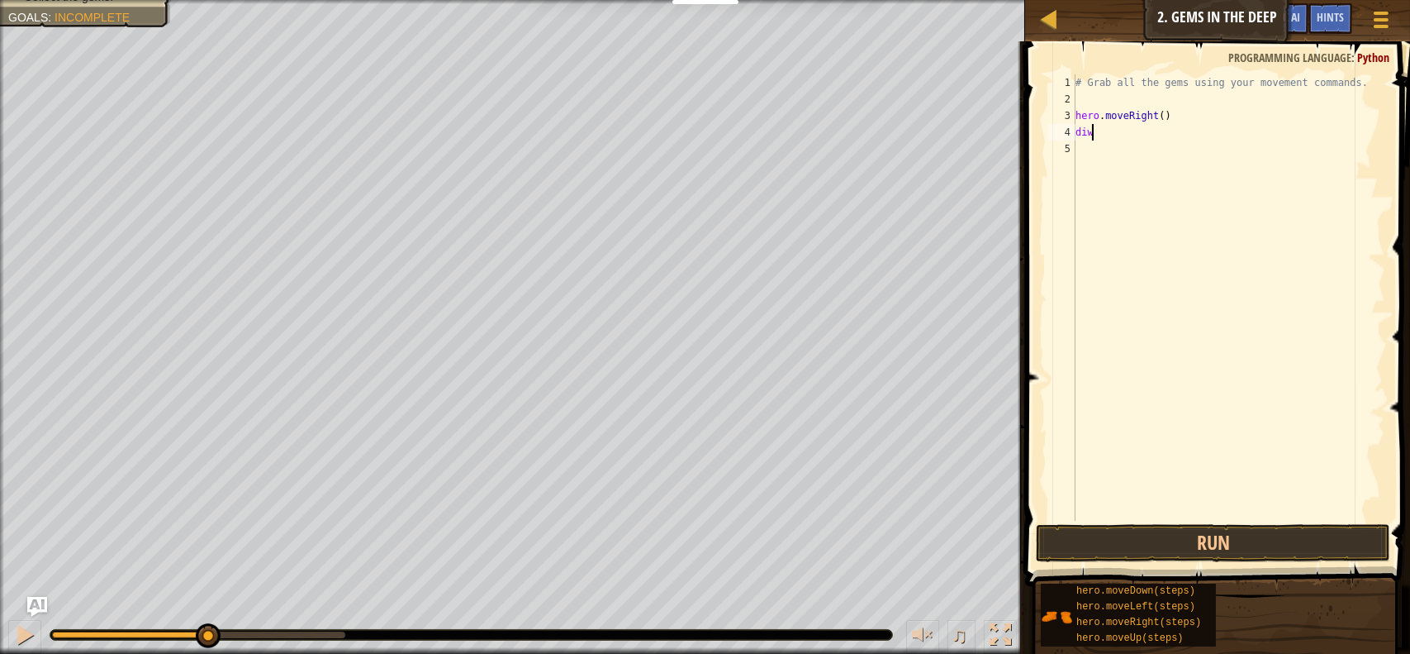
scroll to position [7, 0]
type textarea "d"
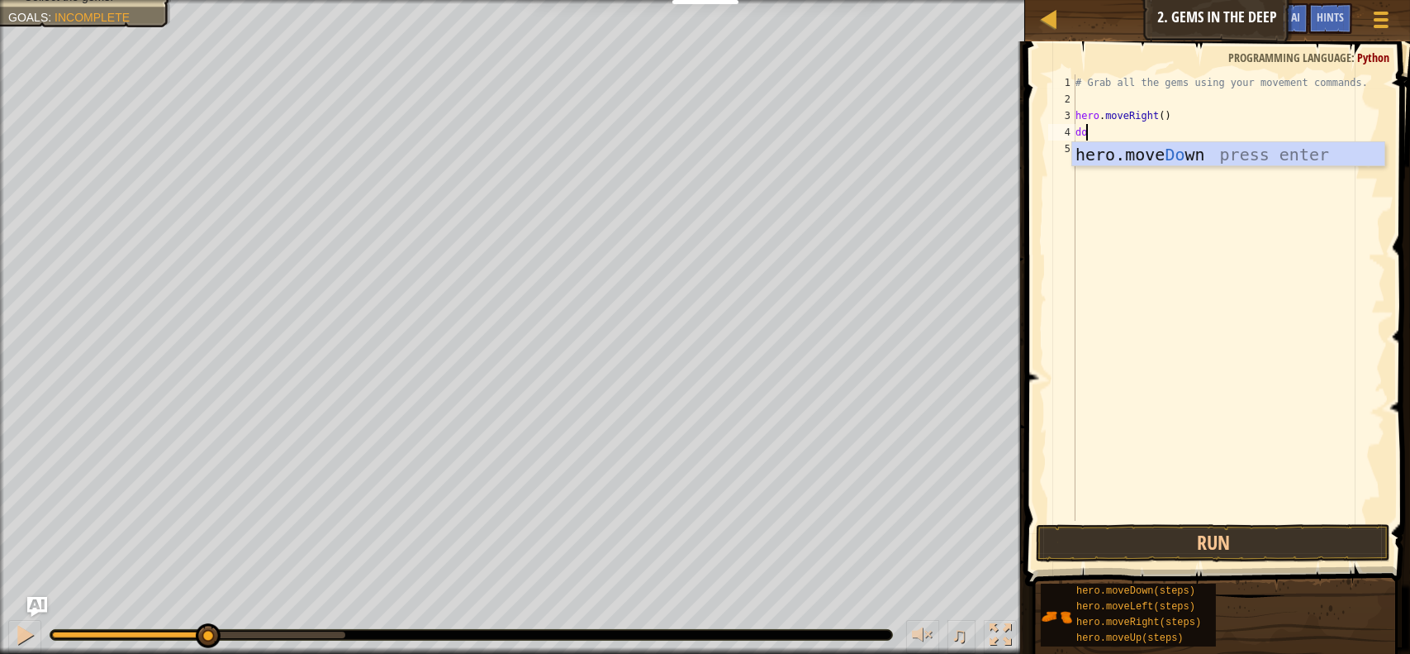
type textarea "down"
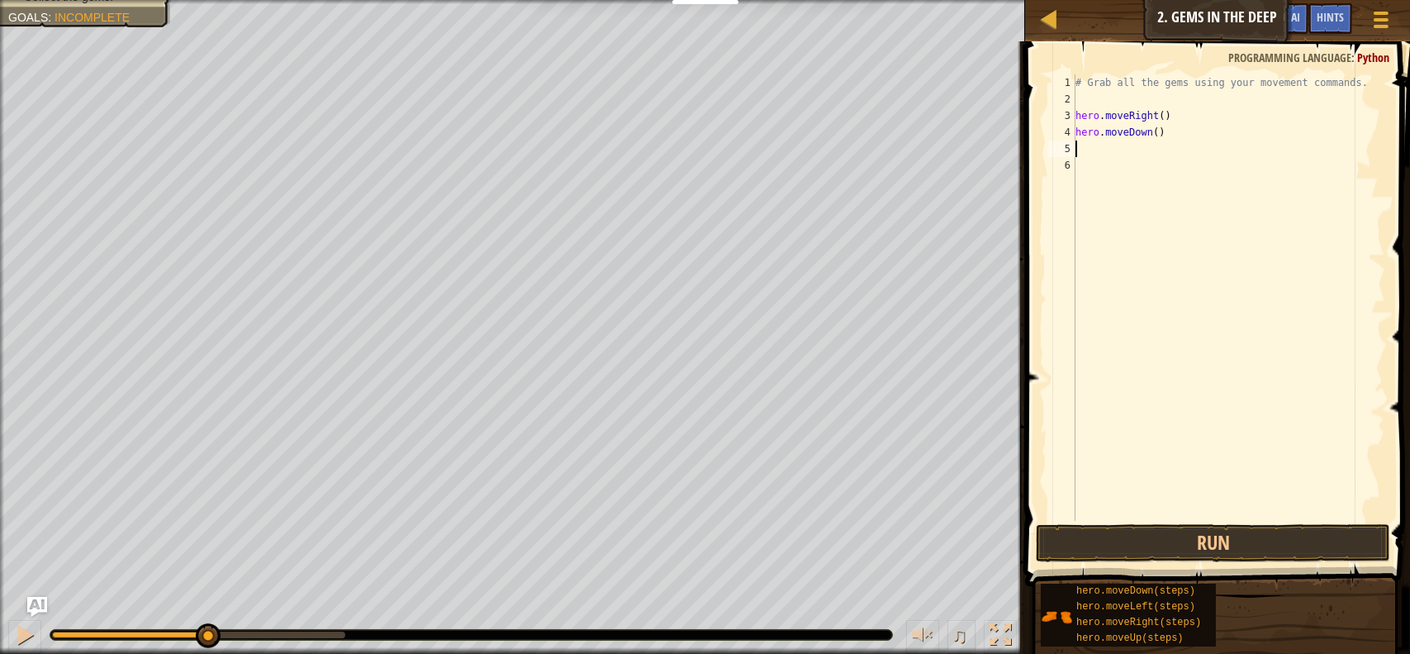
type textarea "up"
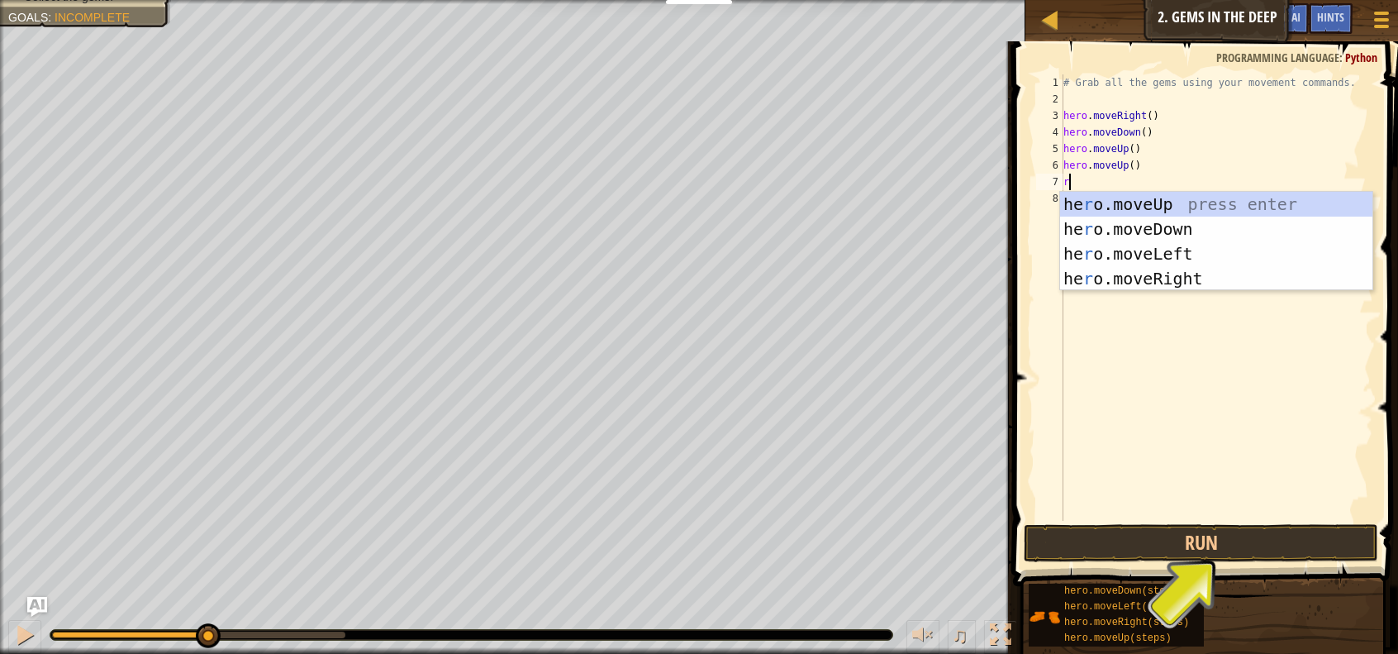
type textarea "ri"
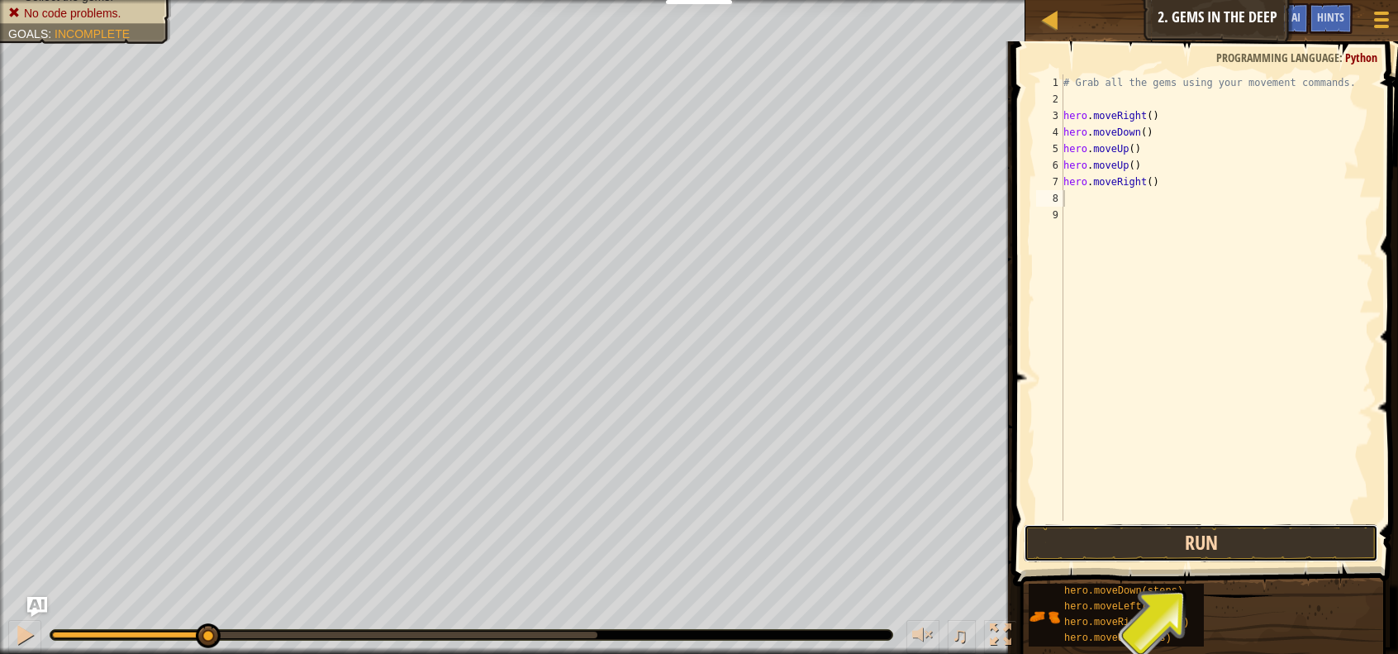
click at [1220, 539] on button "Run" at bounding box center [1201, 543] width 354 height 38
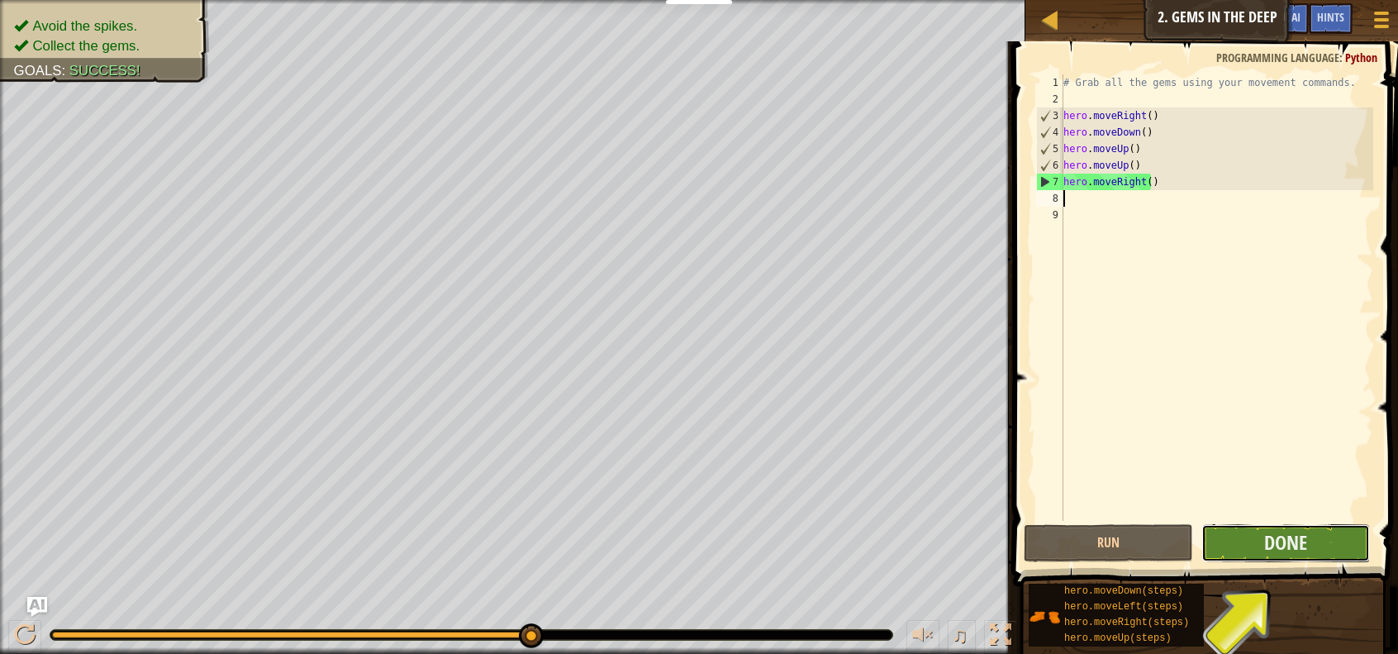
click at [1301, 555] on button "Done" at bounding box center [1285, 543] width 169 height 38
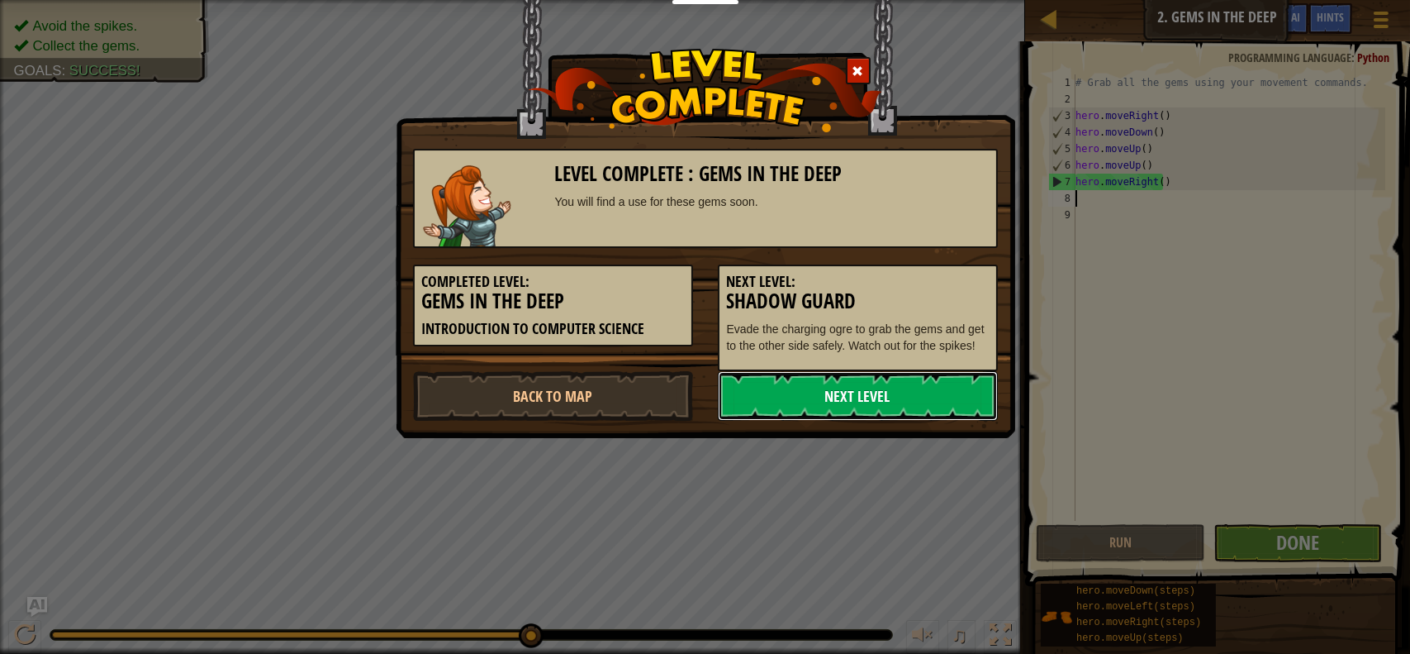
click at [902, 402] on link "Next Level" at bounding box center [858, 396] width 280 height 50
